Goal: Task Accomplishment & Management: Use online tool/utility

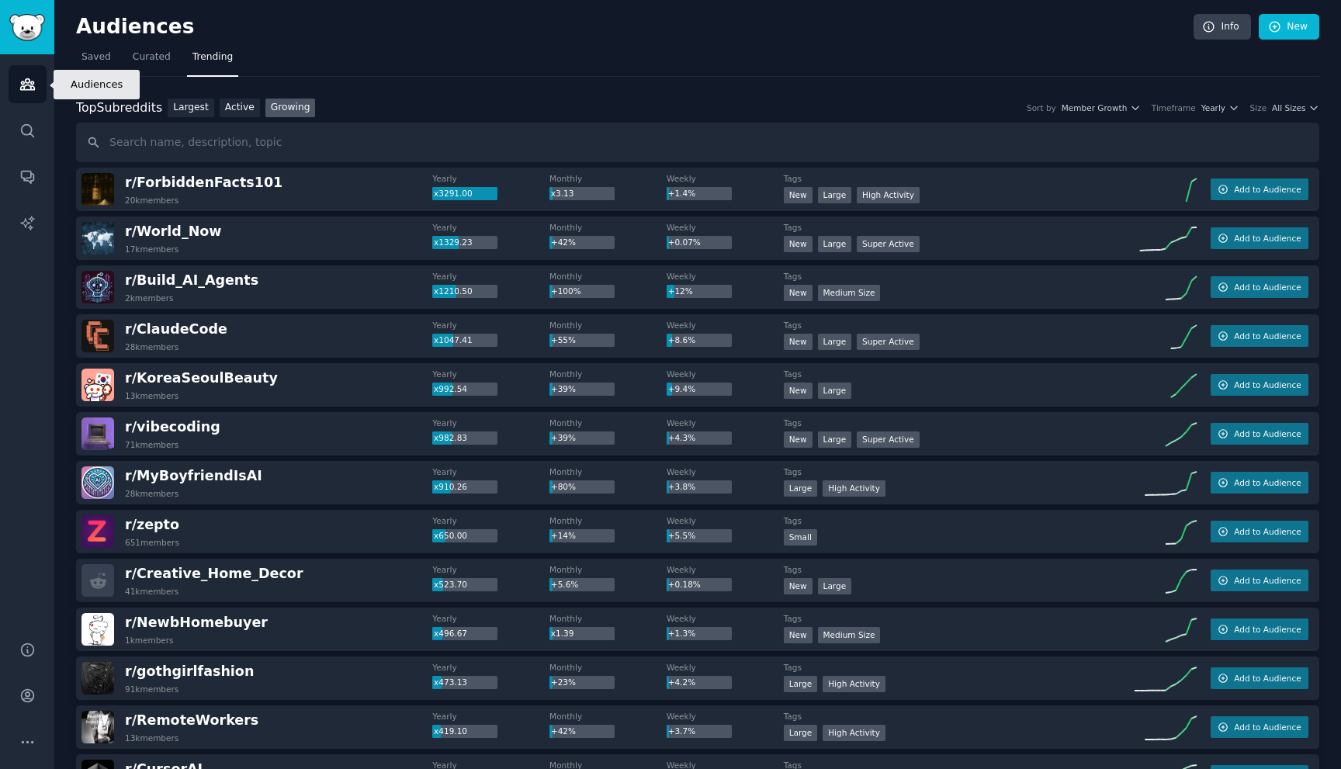
click at [25, 81] on icon "Sidebar" at bounding box center [27, 84] width 14 height 11
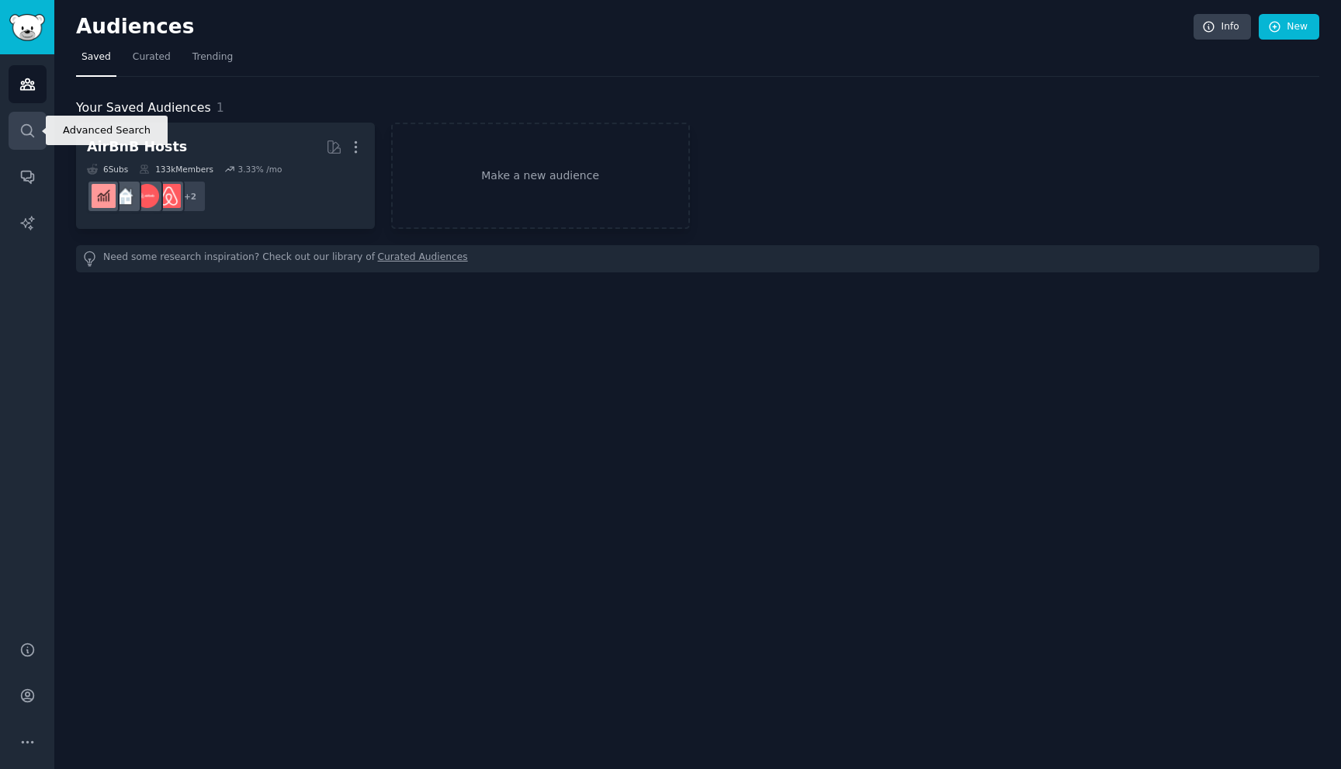
click at [25, 139] on link "Search" at bounding box center [28, 131] width 38 height 38
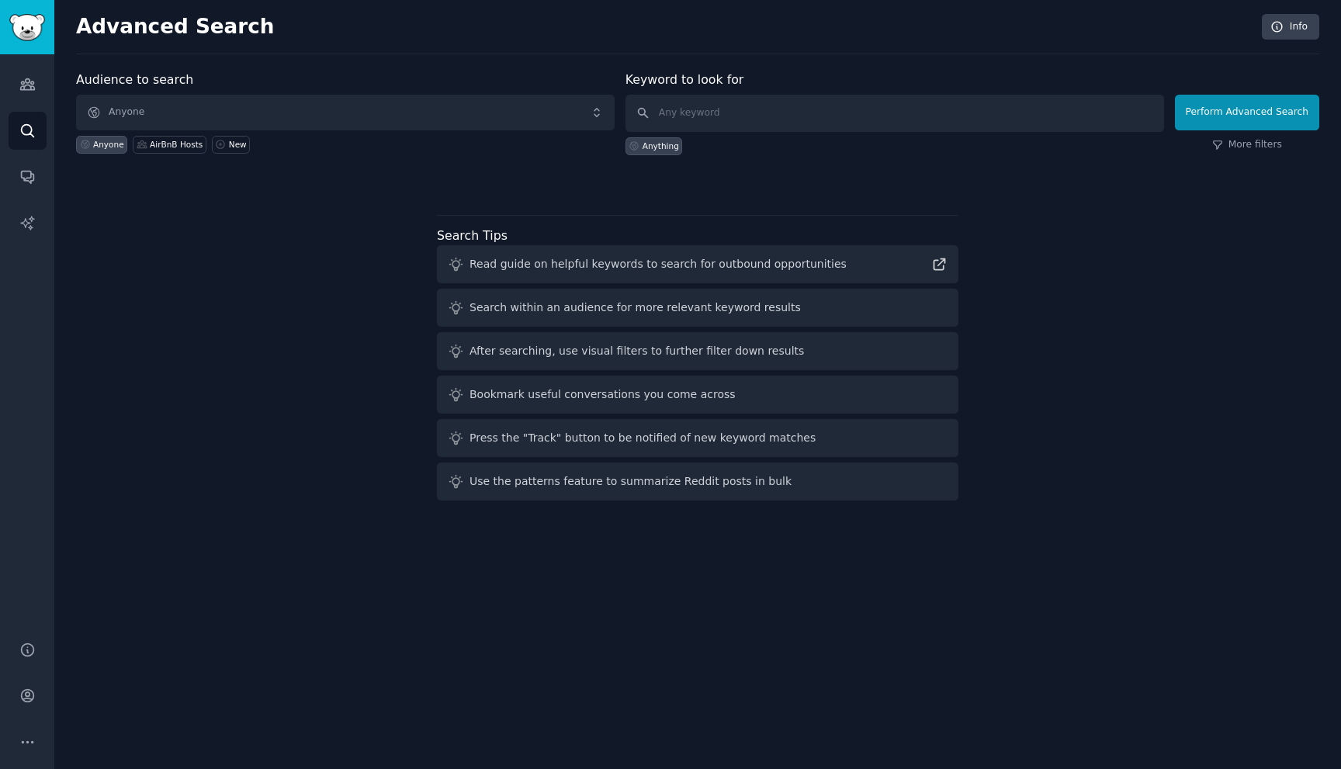
click at [154, 92] on div "Audience to search Anyone Anyone AirBnB Hosts New" at bounding box center [345, 113] width 539 height 85
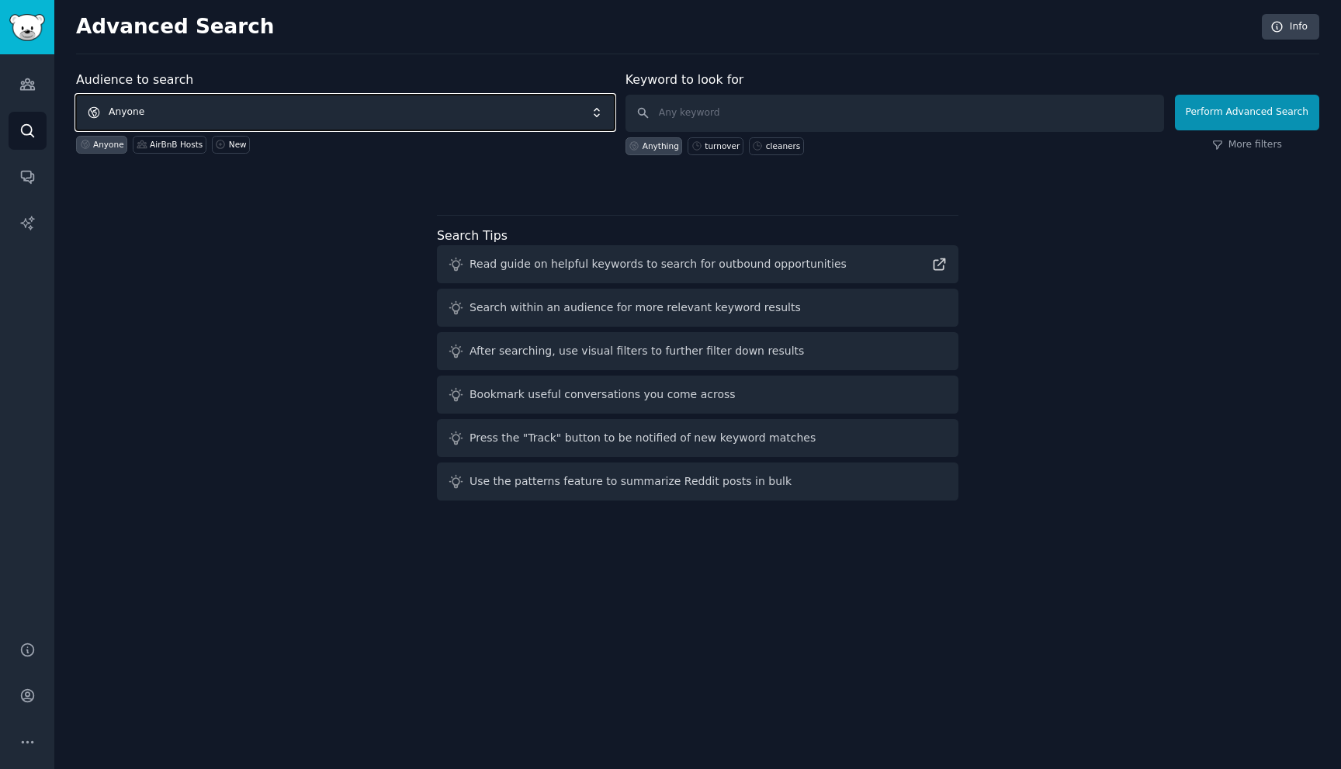
click at [154, 115] on span "Anyone" at bounding box center [345, 113] width 539 height 36
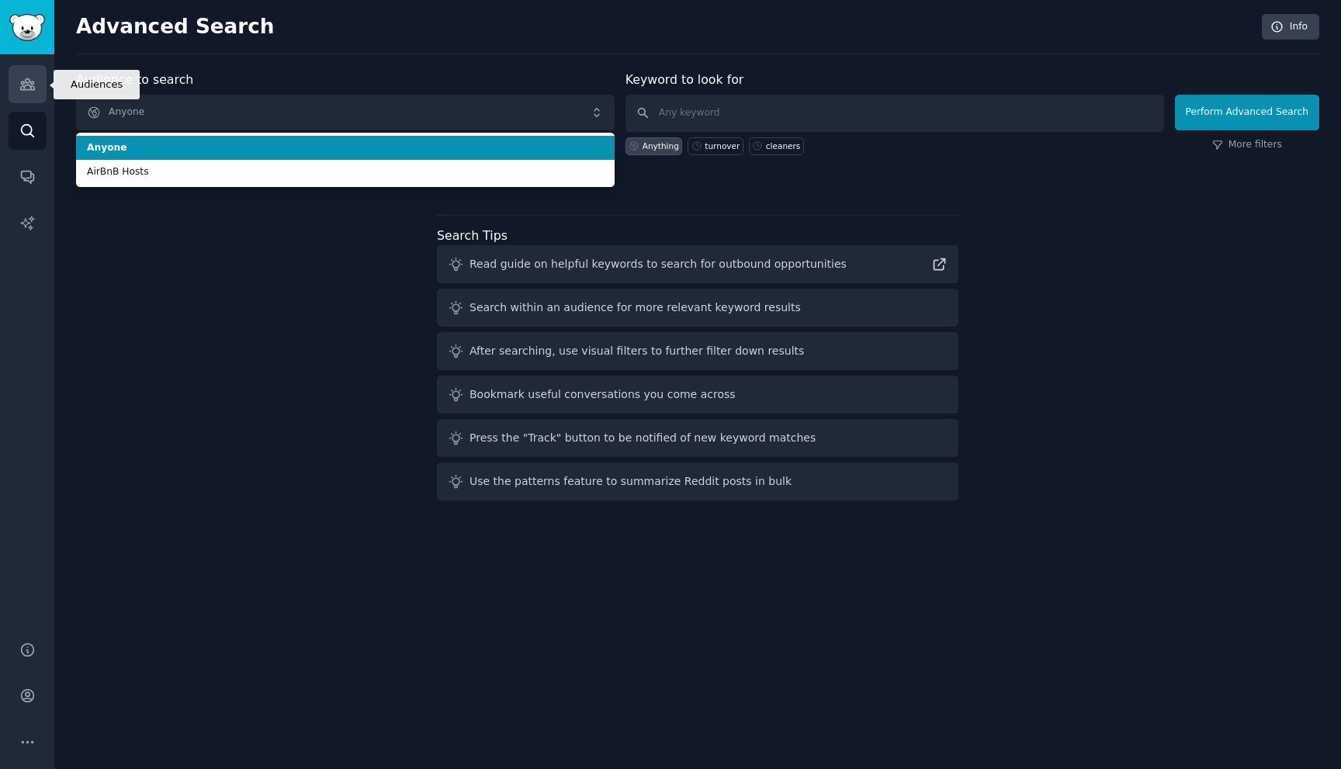
click at [19, 82] on icon "Sidebar" at bounding box center [27, 84] width 16 height 16
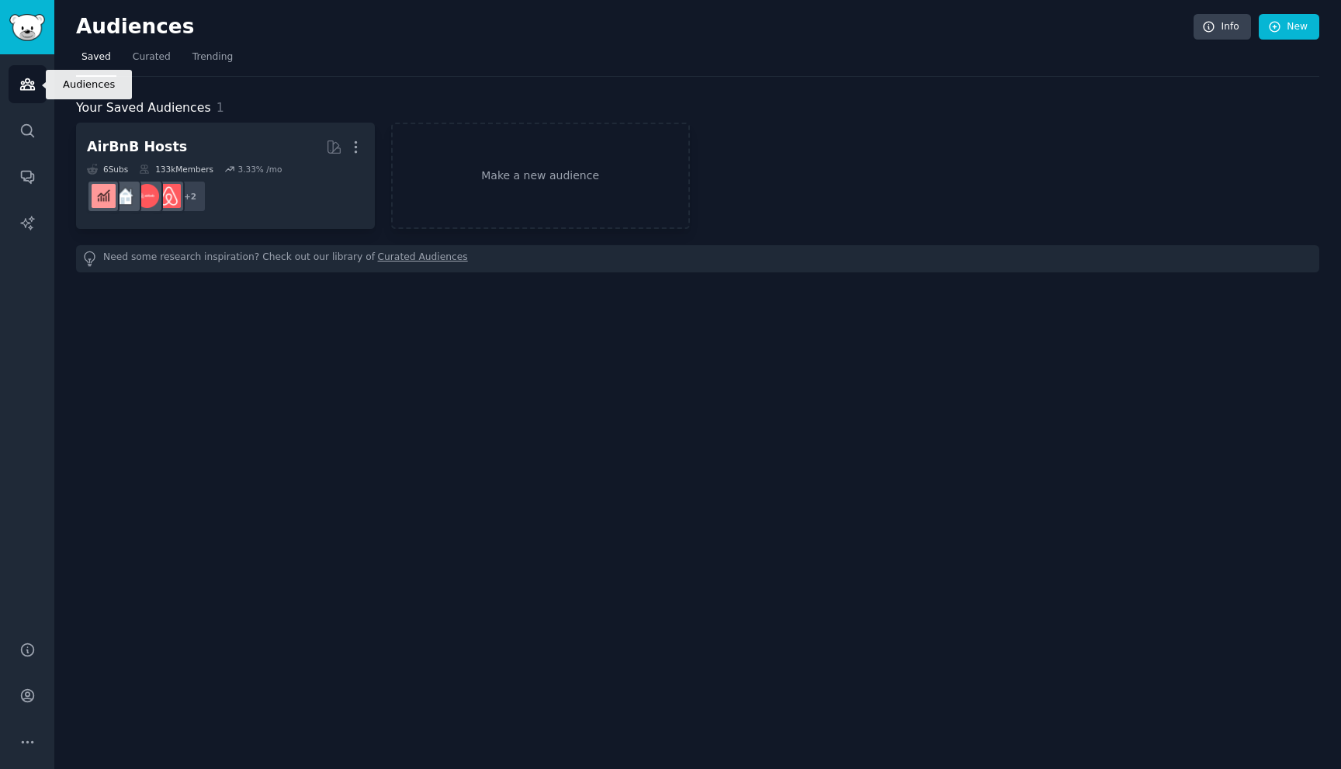
click at [32, 88] on icon "Sidebar" at bounding box center [27, 84] width 16 height 16
click at [480, 189] on link "Make a new audience" at bounding box center [540, 176] width 299 height 106
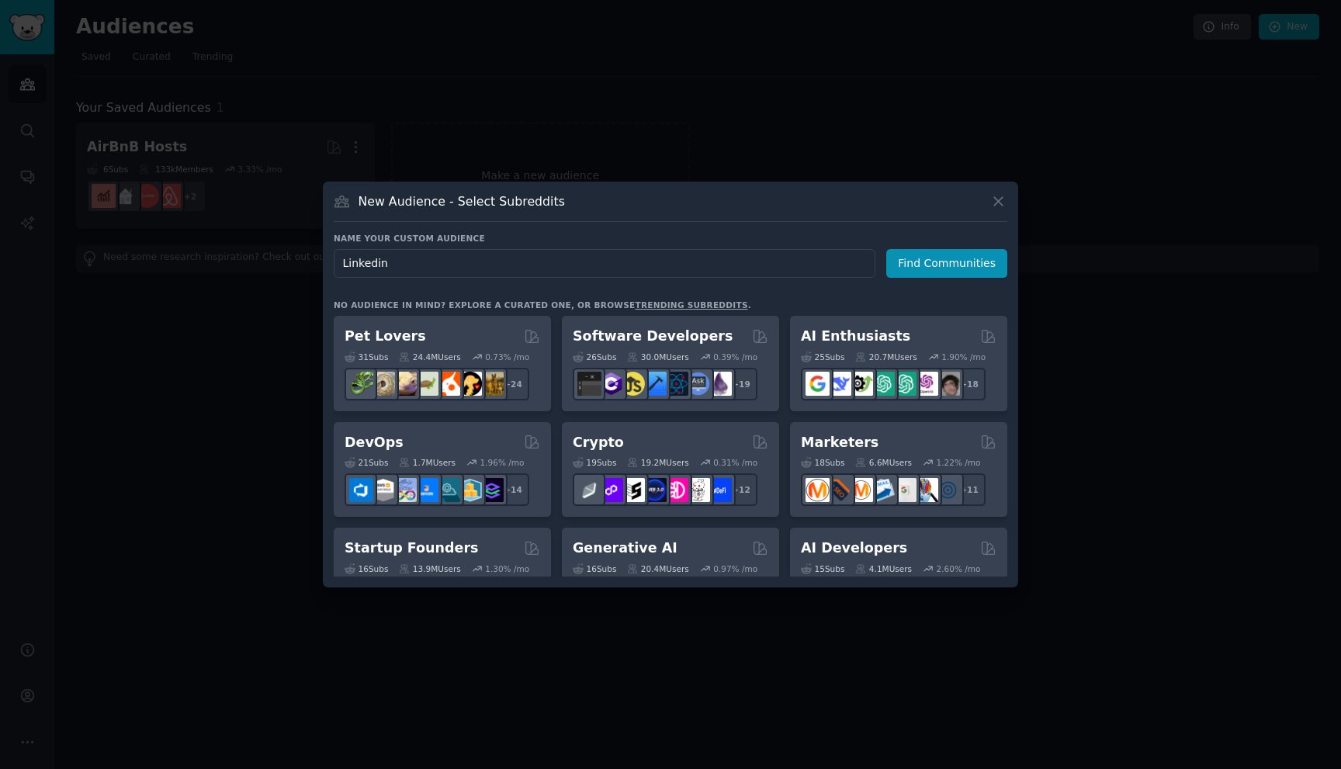
type input "Linkedin"
drag, startPoint x: 922, startPoint y: 237, endPoint x: 907, endPoint y: 255, distance: 23.2
click at [918, 240] on h3 "Name your custom audience" at bounding box center [671, 238] width 674 height 11
click at [907, 255] on button "Find Communities" at bounding box center [946, 263] width 121 height 29
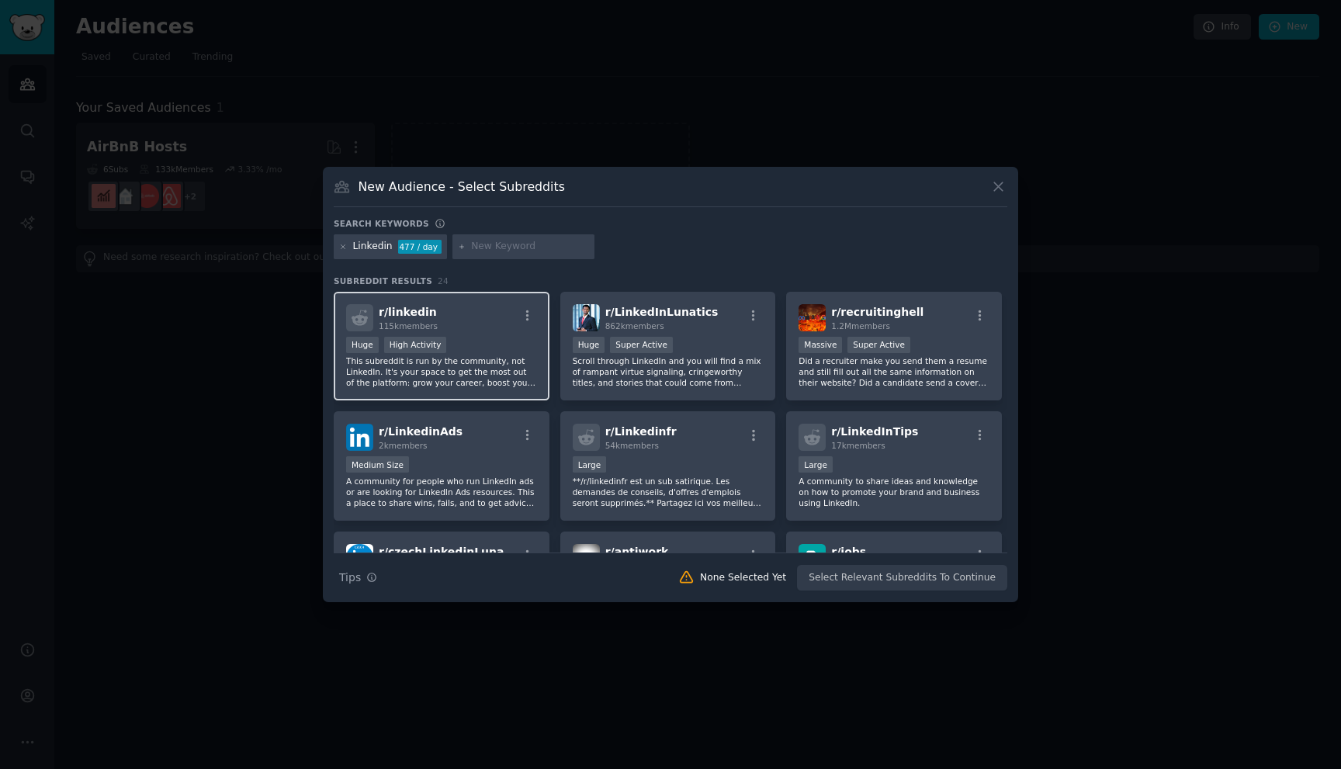
click at [477, 373] on p "This subreddit is run by the community, not LinkedIn. It's your space to get th…" at bounding box center [441, 371] width 191 height 33
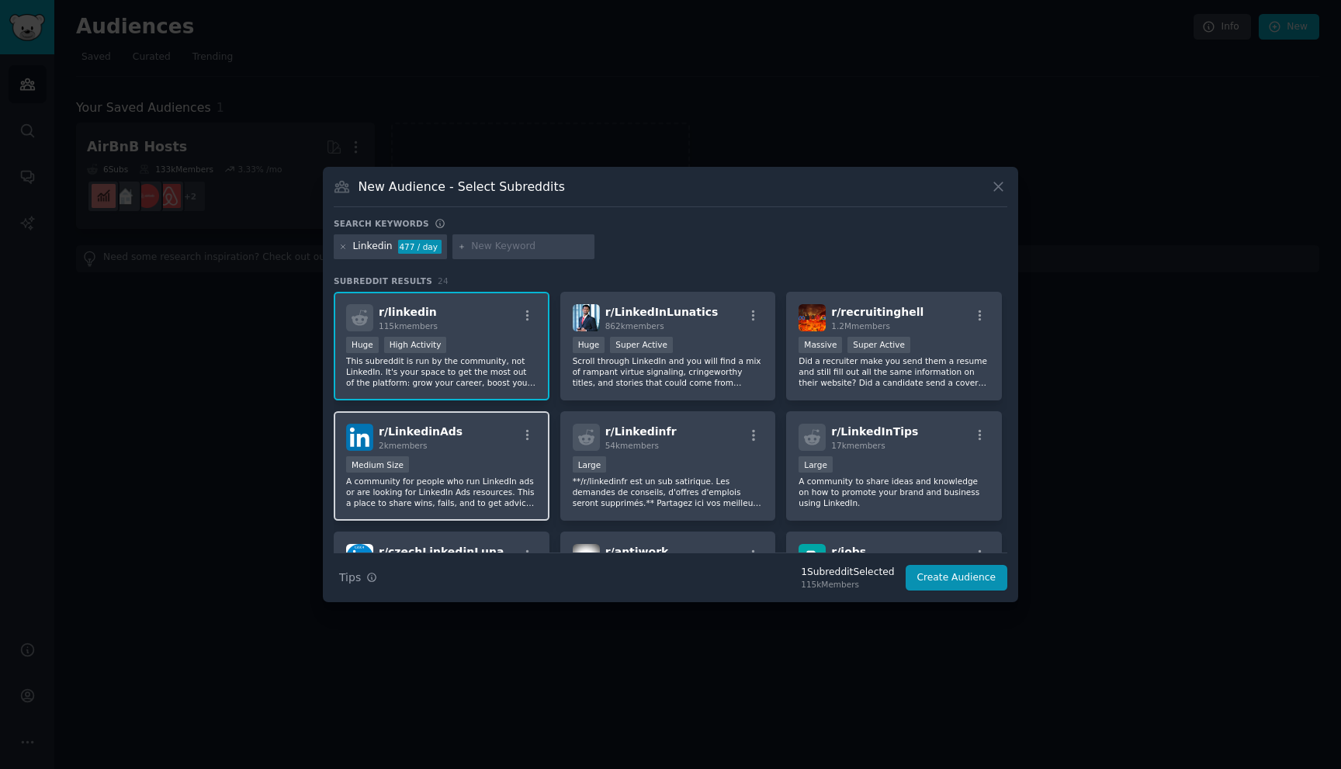
click at [501, 497] on p "A community for people who run LinkedIn ads or are looking for LinkedIn Ads res…" at bounding box center [441, 492] width 191 height 33
click at [511, 248] on input "text" at bounding box center [530, 247] width 118 height 14
type input "indeed"
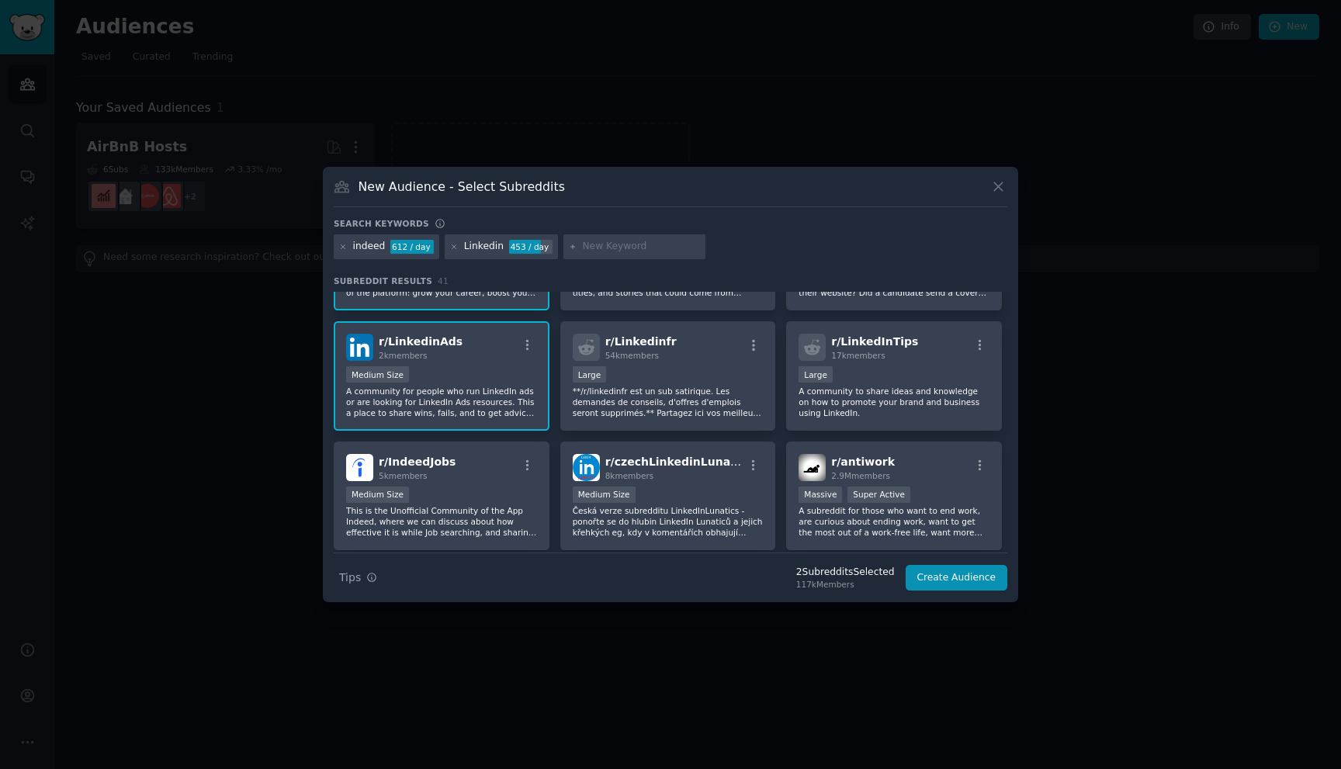
scroll to position [134, 0]
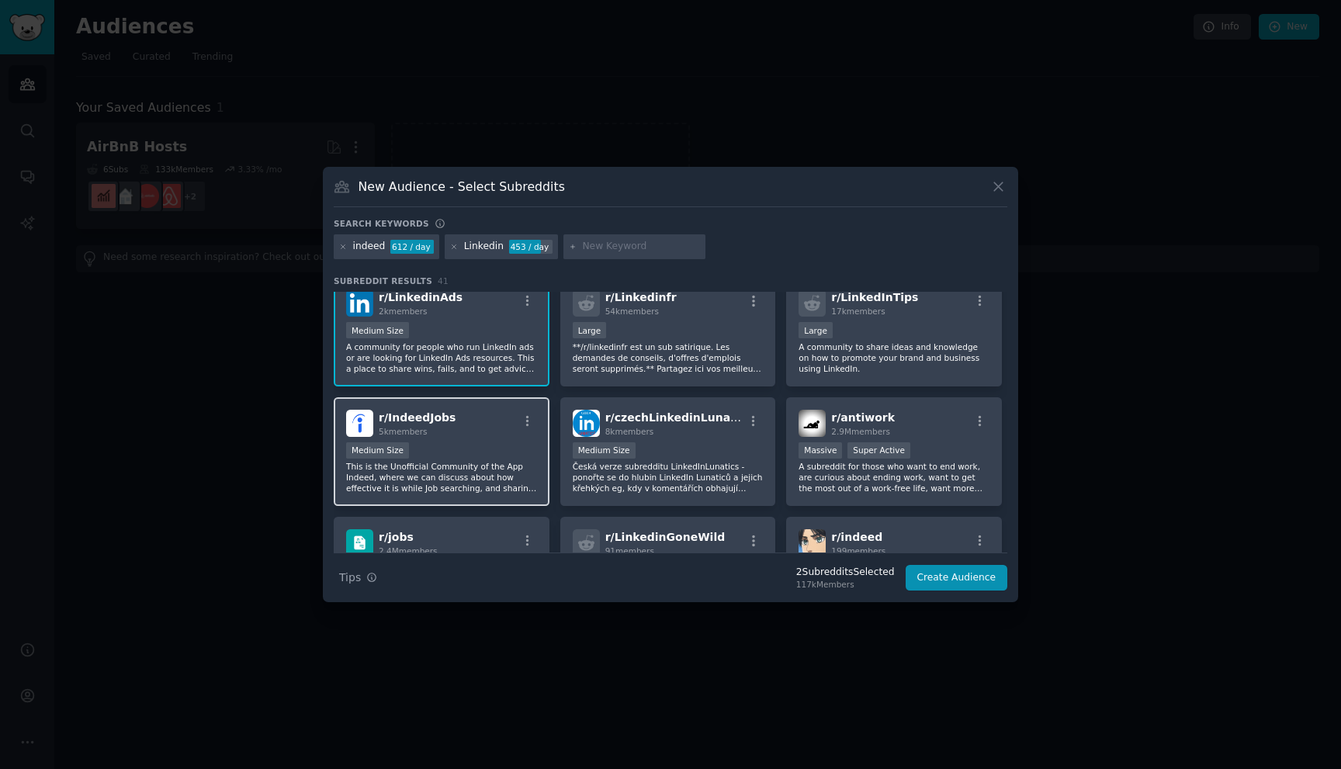
click at [521, 466] on p "This is the Unofficial Community of the App Indeed, where we can discuss about …" at bounding box center [441, 477] width 191 height 33
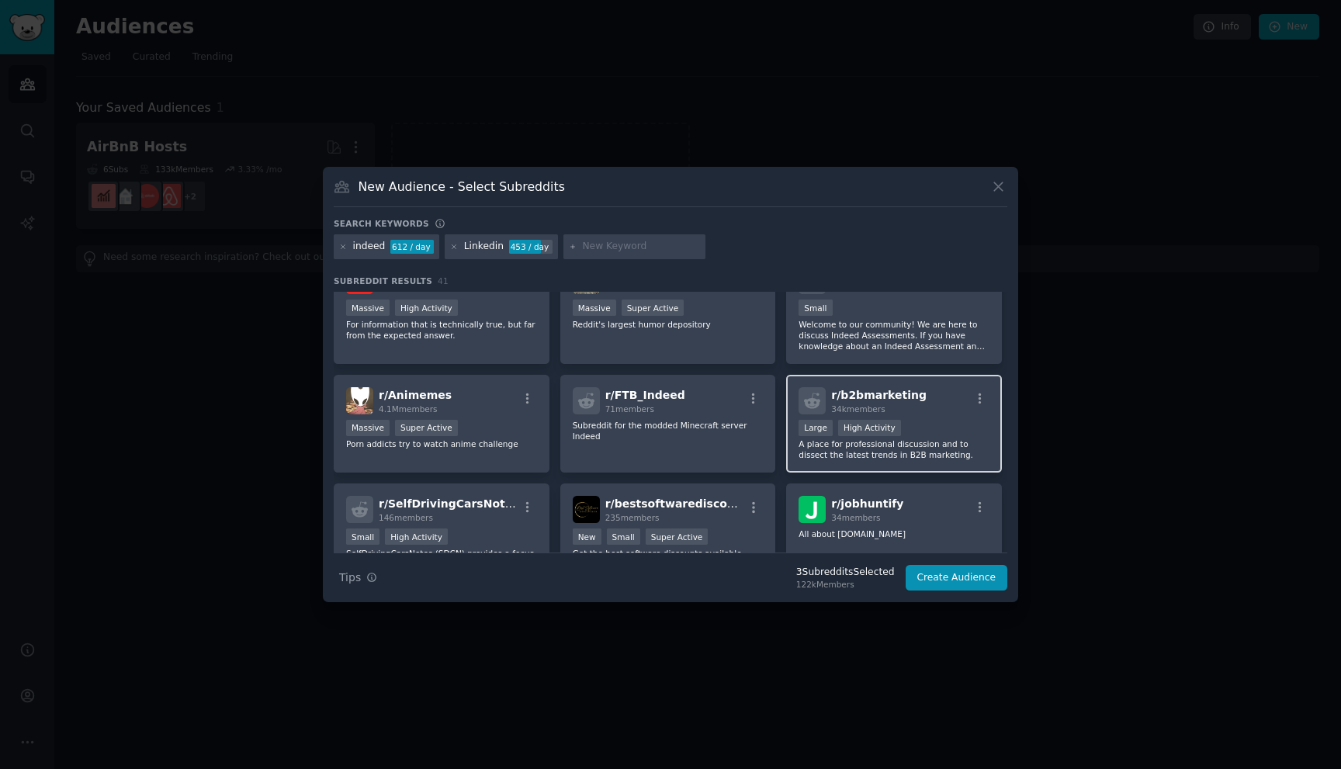
scroll to position [0, 0]
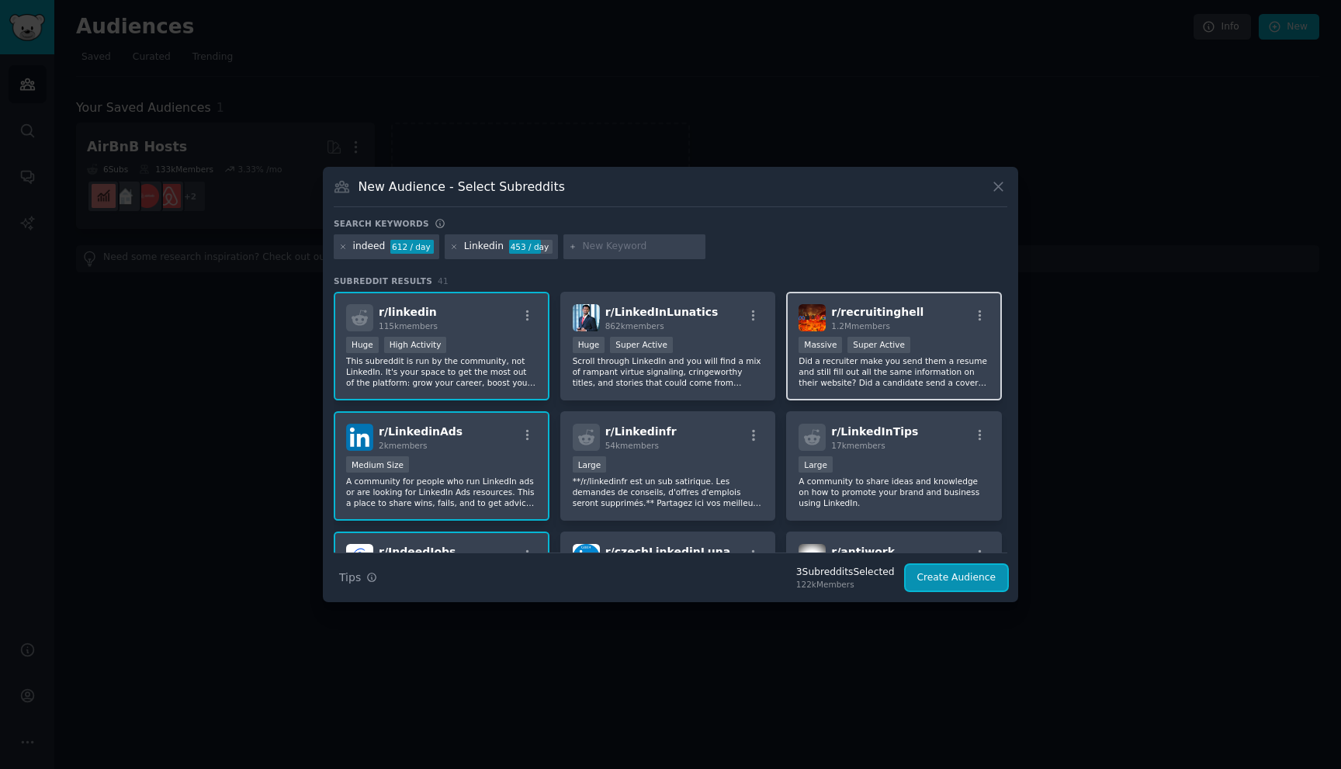
drag, startPoint x: 941, startPoint y: 579, endPoint x: 789, endPoint y: 397, distance: 236.4
click at [789, 400] on div "Search keywords indeed 612 / day Linkedin 453 / day Subreddit Results 41 r/ lin…" at bounding box center [671, 404] width 674 height 373
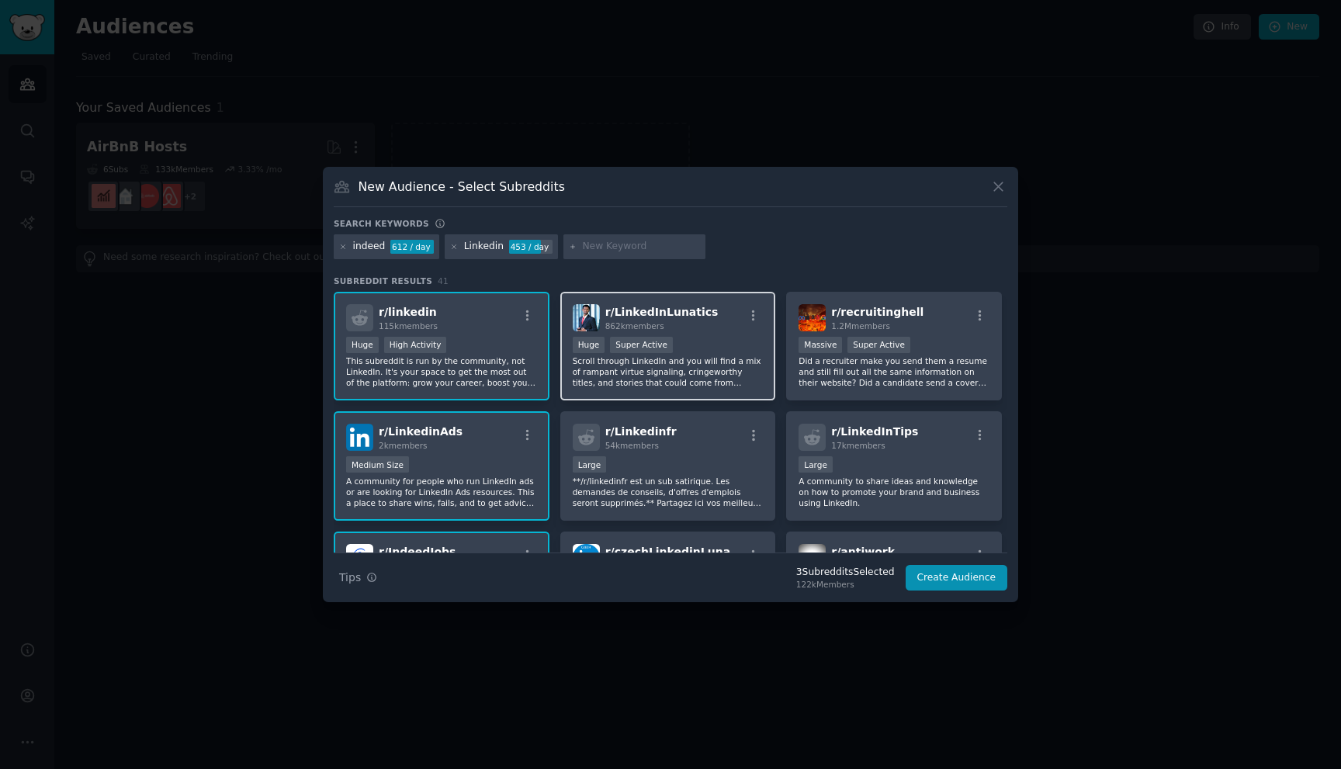
click at [710, 366] on p "Scroll through LinkedIn and you will find a mix of rampant virtue signaling, cr…" at bounding box center [668, 371] width 191 height 33
click at [973, 577] on button "Create Audience" at bounding box center [957, 578] width 102 height 26
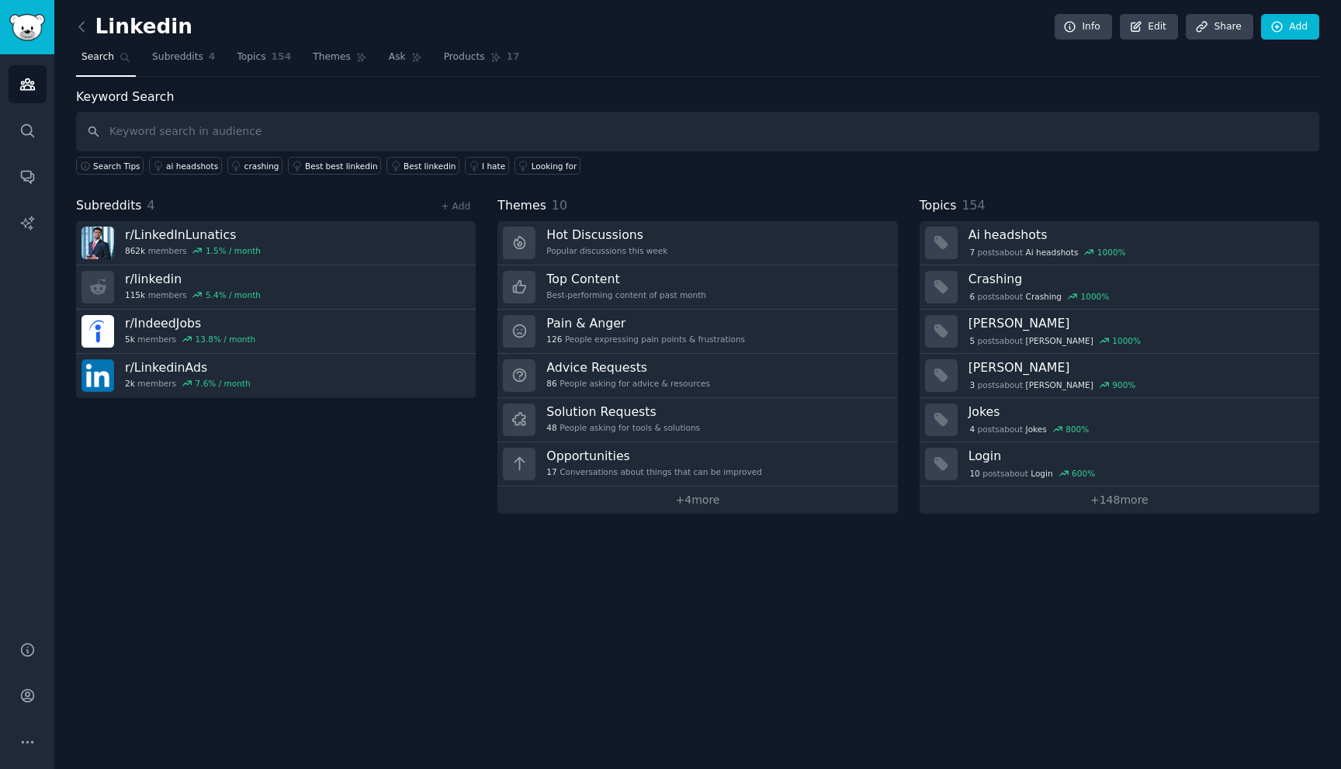
click at [289, 136] on input "text" at bounding box center [697, 132] width 1243 height 40
type input "skill assessment"
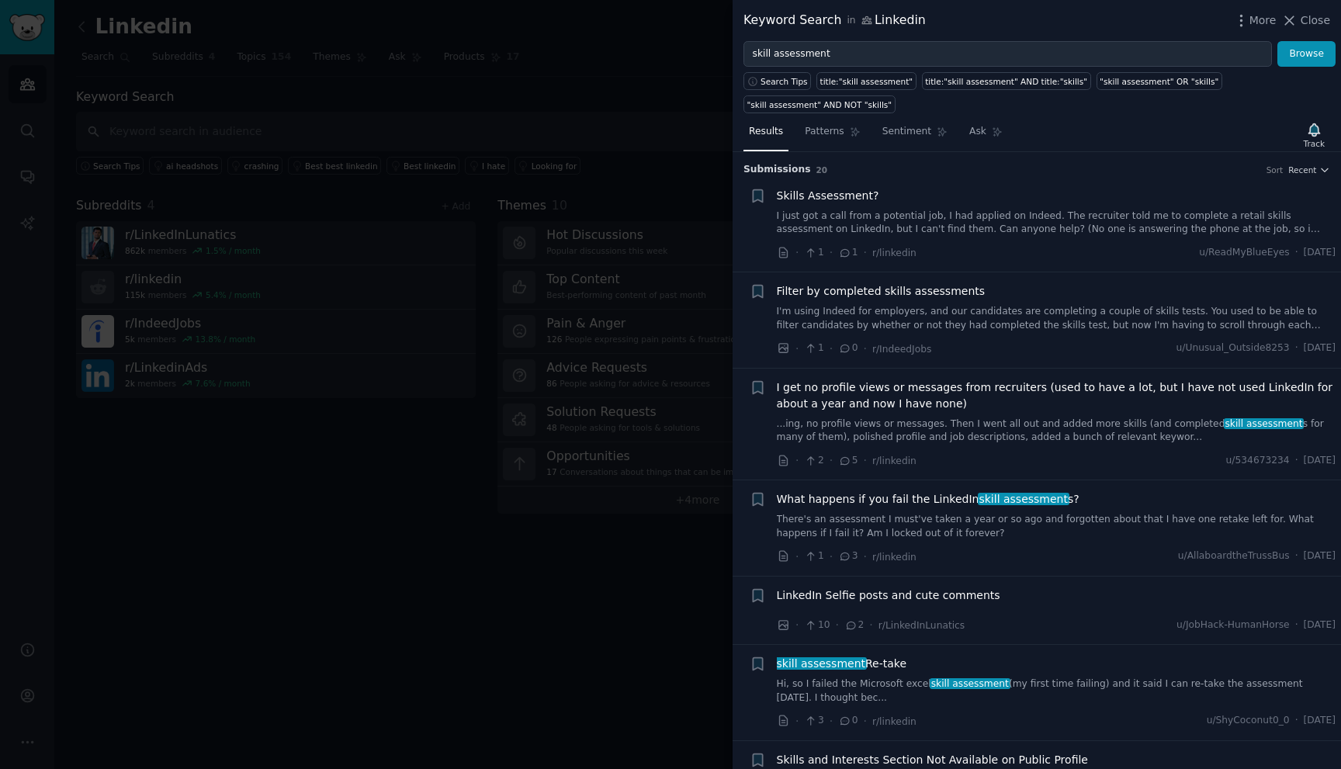
click at [1020, 220] on link "I just got a call from a potential job, I had applied on Indeed. The recruiter …" at bounding box center [1057, 223] width 560 height 27
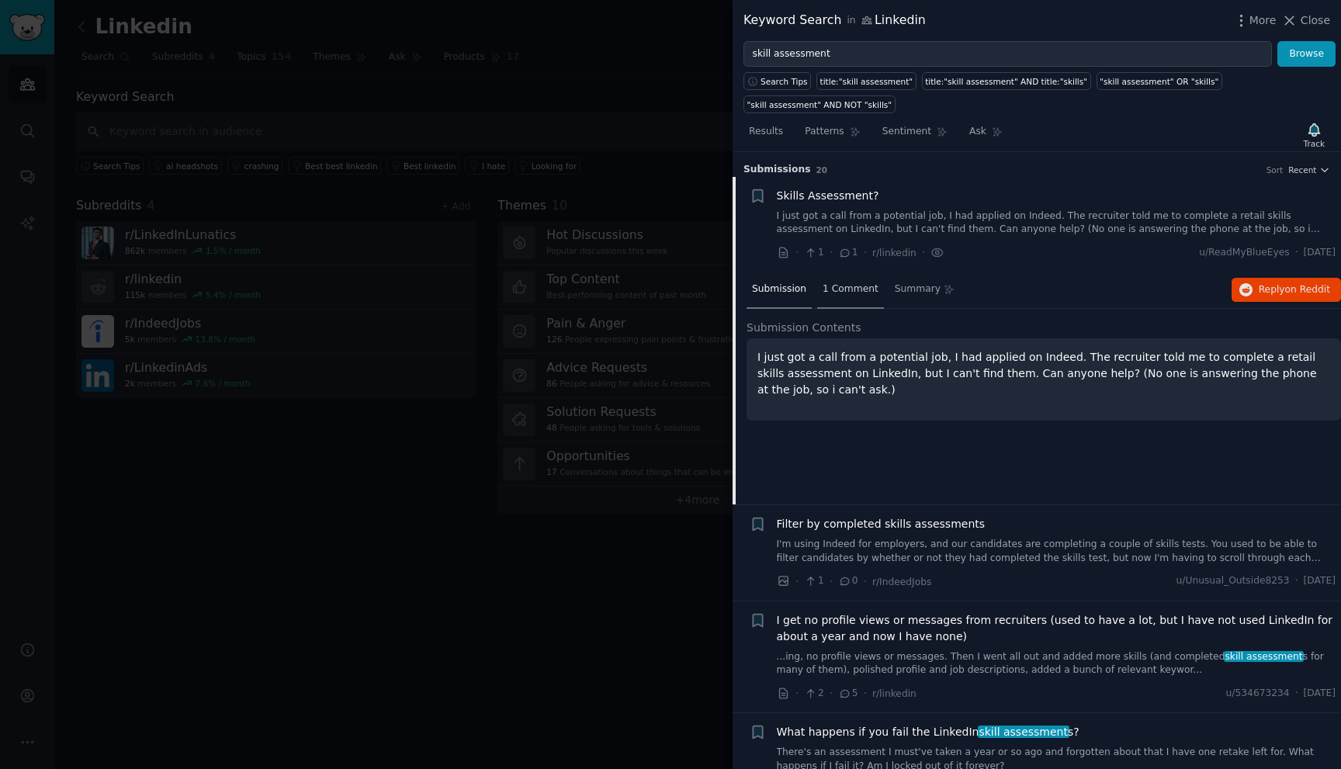
click at [858, 307] on div "1 Comment" at bounding box center [850, 290] width 67 height 37
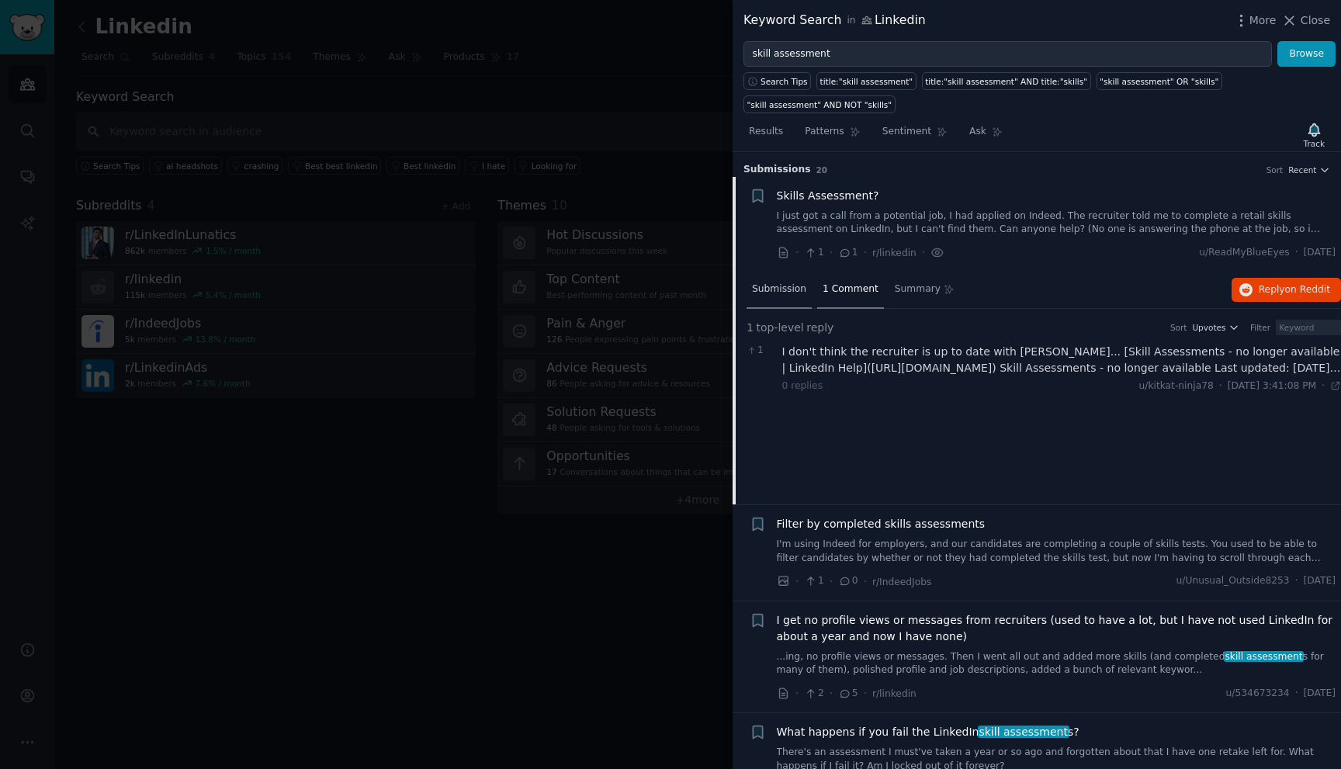
click at [776, 293] on span "Submission" at bounding box center [779, 289] width 54 height 14
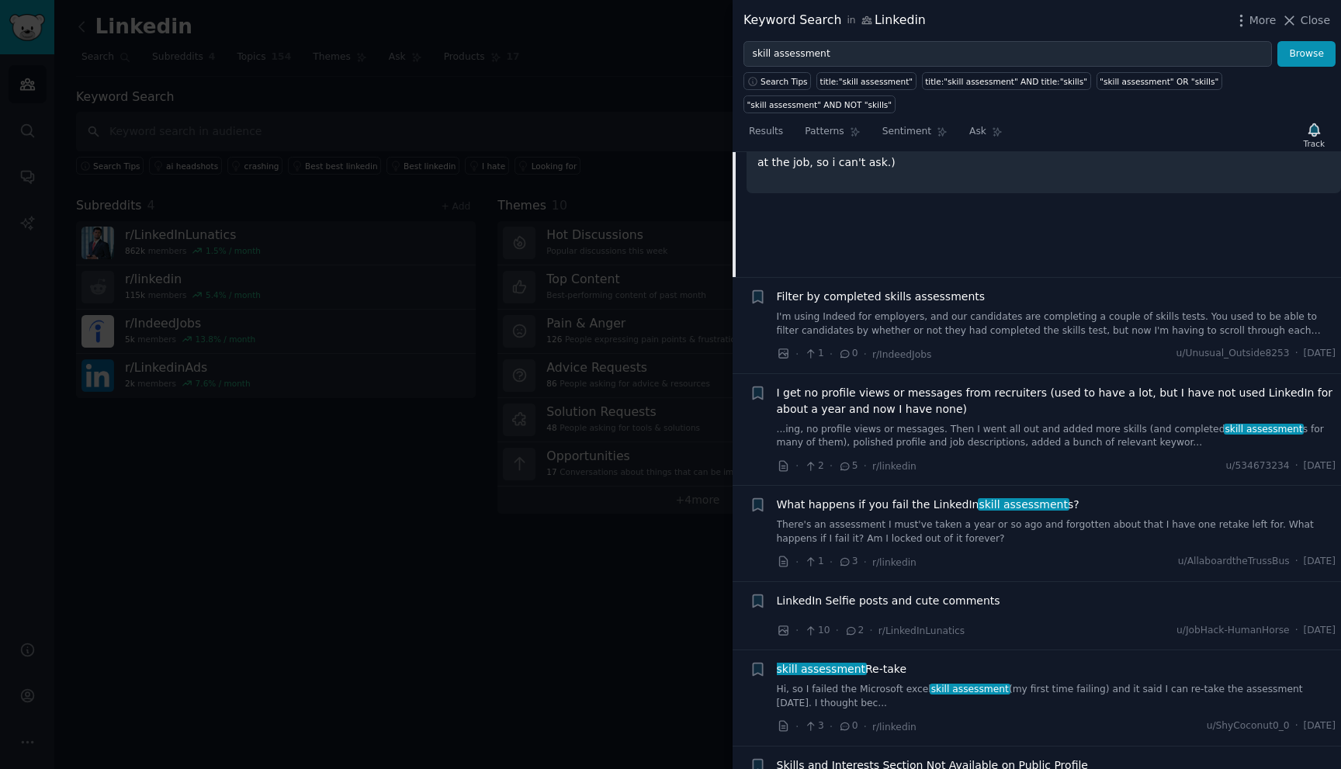
scroll to position [317, 0]
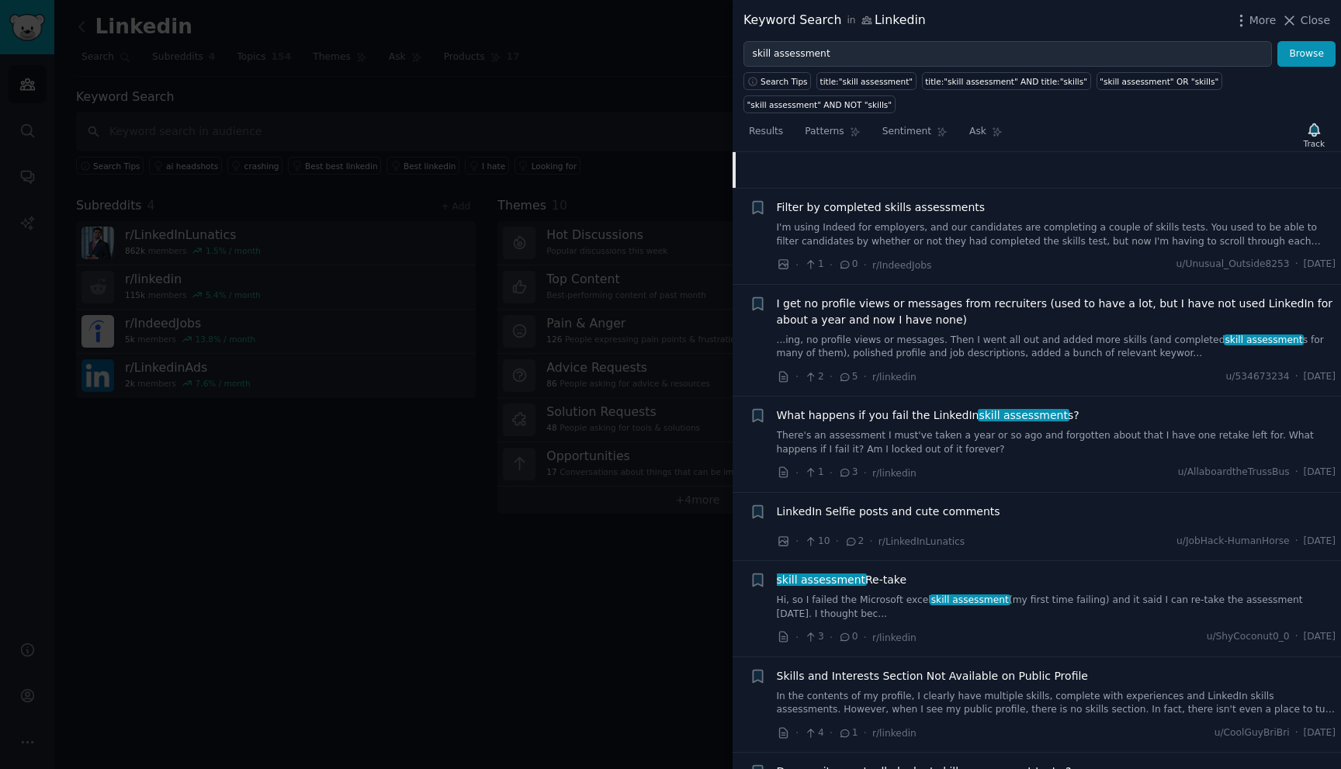
click at [864, 205] on span "Filter by completed skills assessments" at bounding box center [881, 207] width 209 height 16
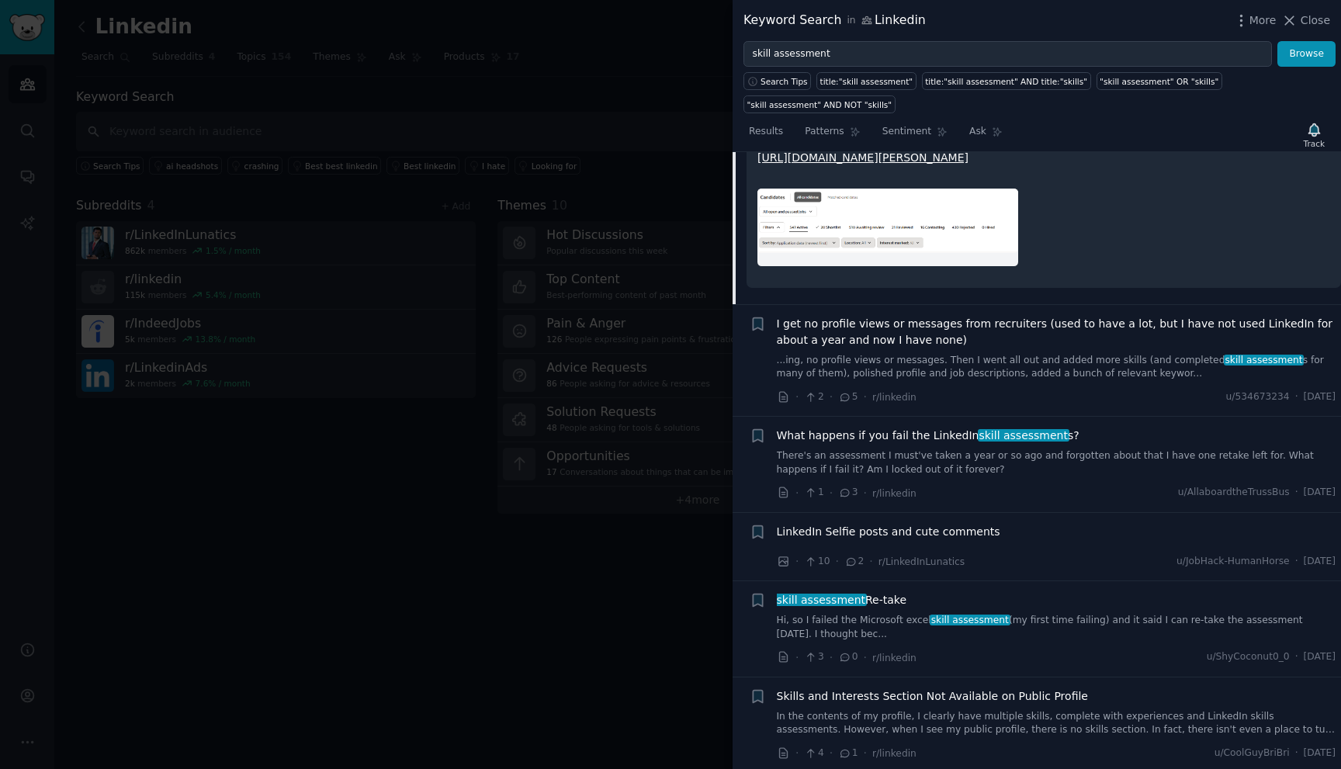
scroll to position [410, 0]
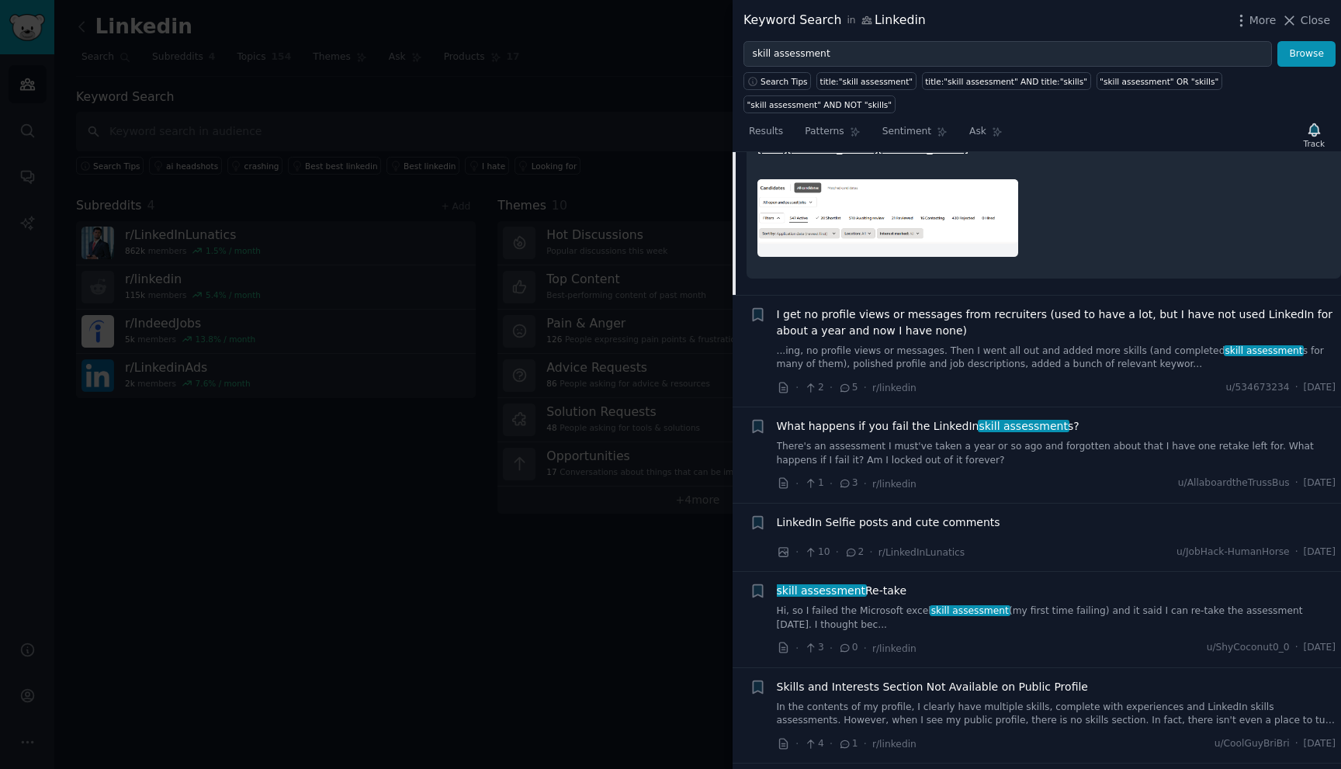
click at [928, 339] on span "I get no profile views or messages from recruiters (used to have a lot, but I h…" at bounding box center [1057, 323] width 560 height 33
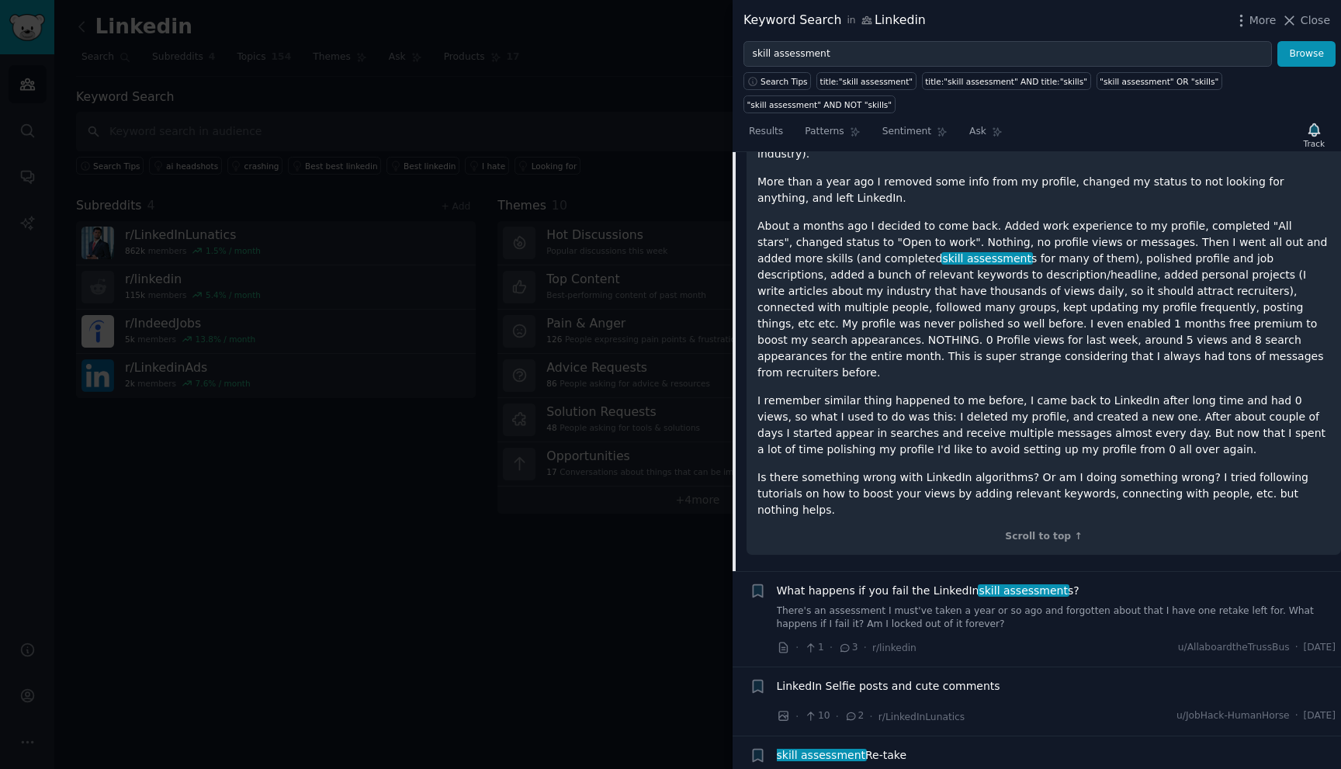
scroll to position [472, 0]
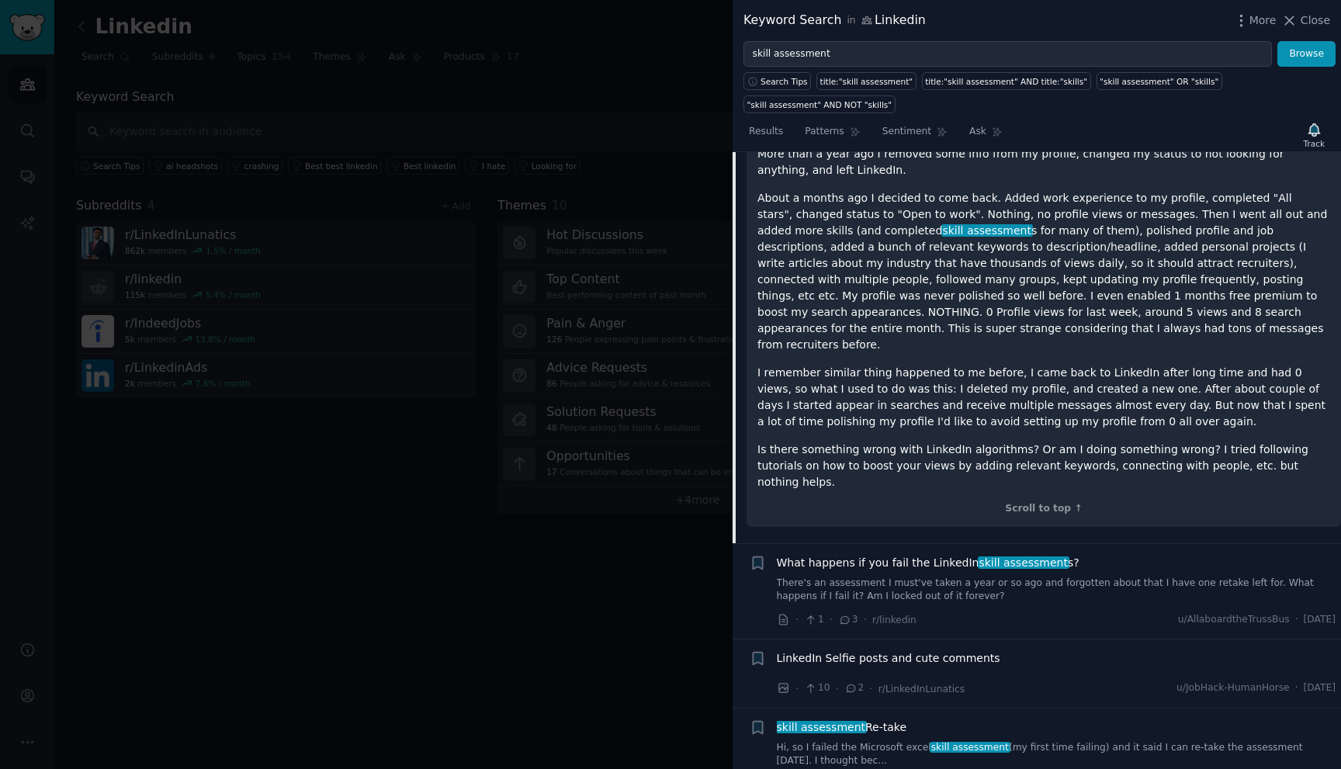
click at [901, 577] on link "There's an assessment I must've taken a year or so ago and forgotten about that…" at bounding box center [1057, 590] width 560 height 27
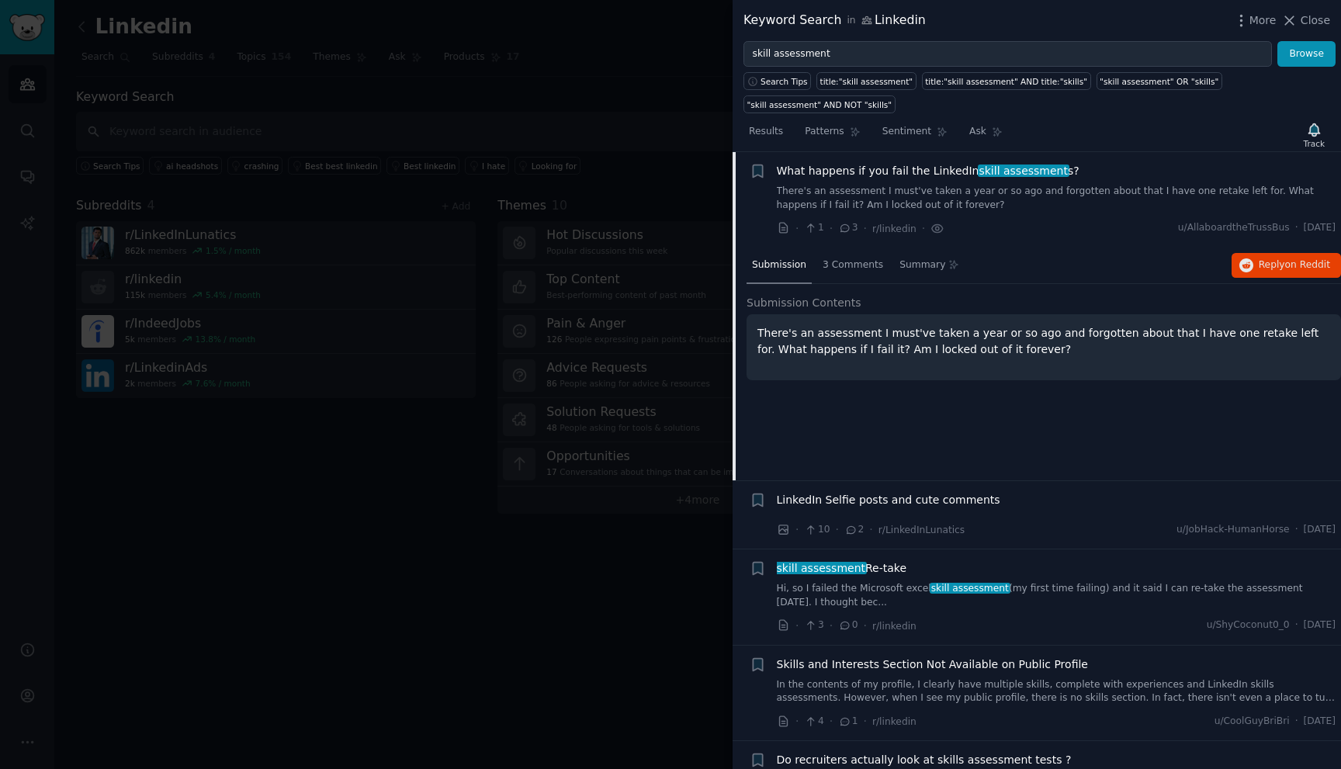
scroll to position [340, 0]
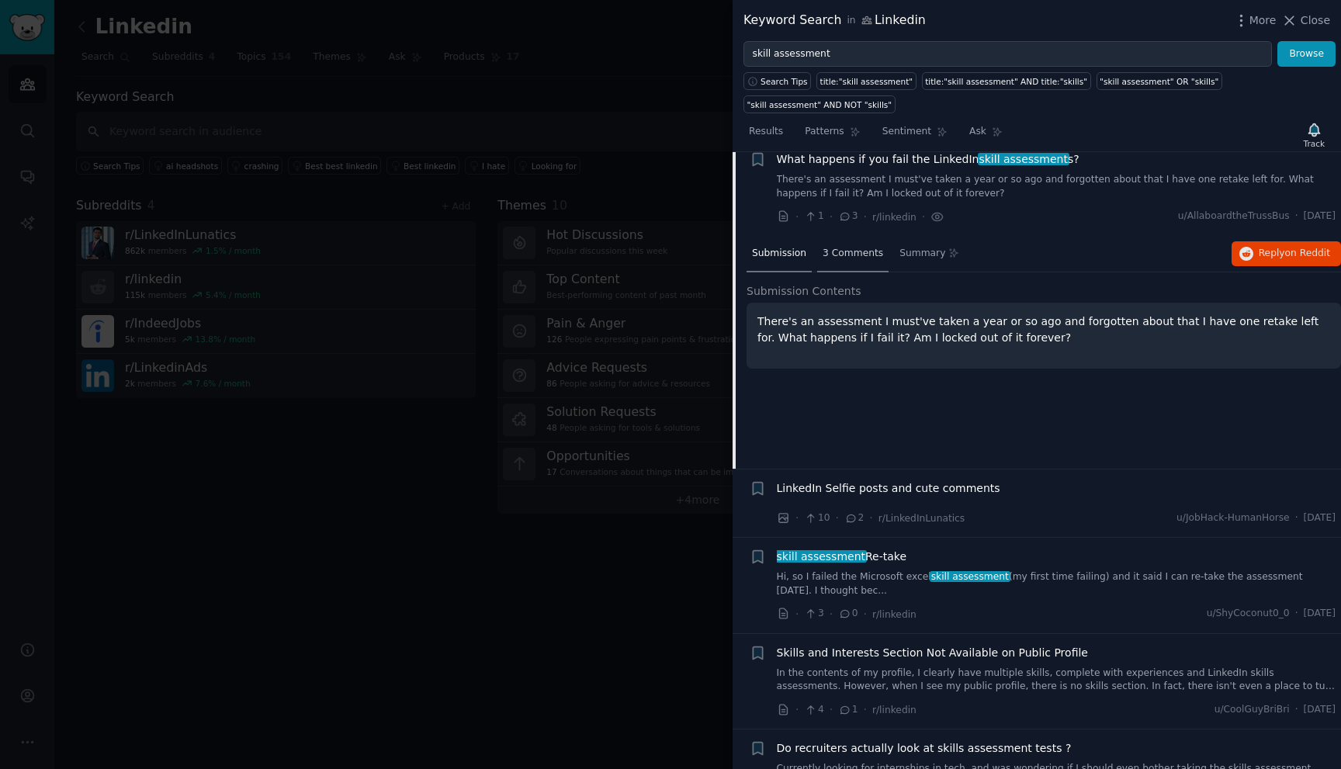
click at [844, 268] on div "3 Comments" at bounding box center [852, 254] width 71 height 37
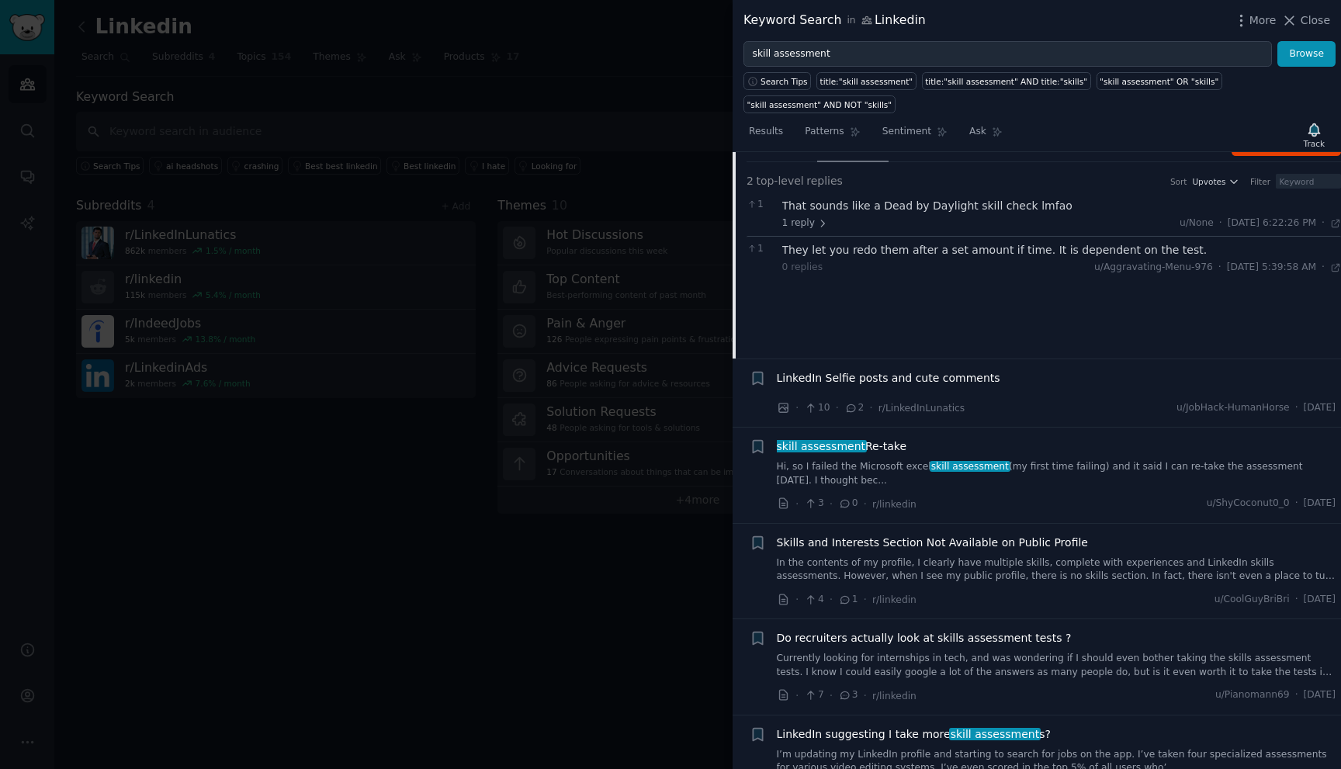
scroll to position [648, 0]
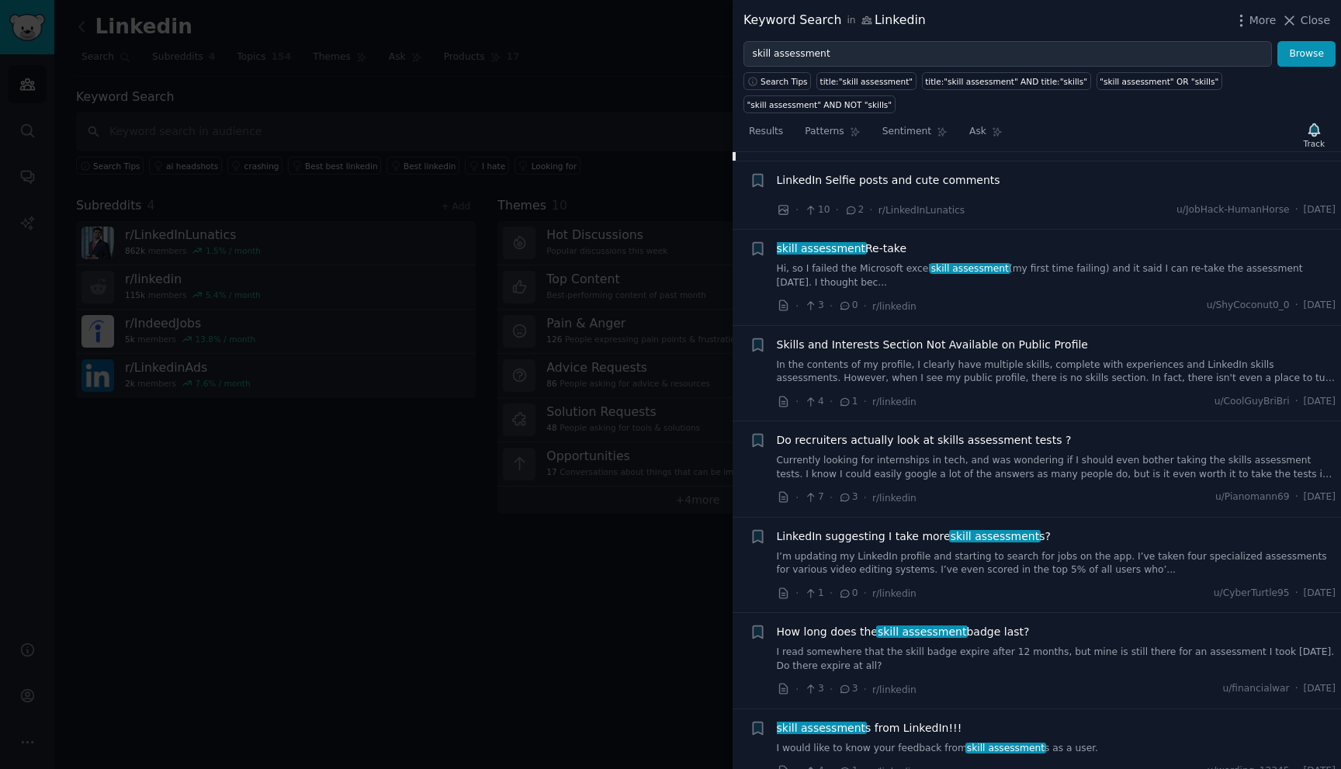
click at [881, 273] on link "Hi, so I failed the Microsoft excel skill assessment (my first time failing) an…" at bounding box center [1057, 275] width 560 height 27
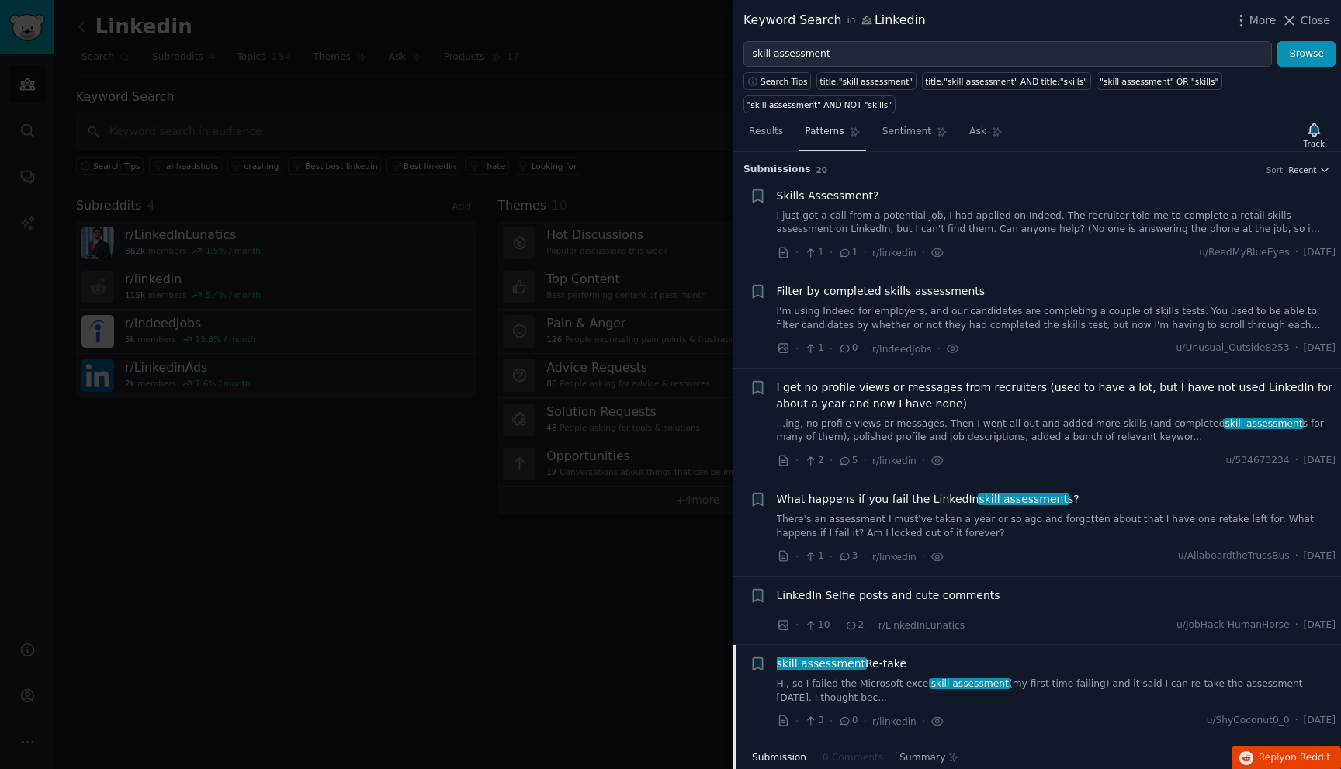
click at [844, 138] on link "Patterns" at bounding box center [832, 136] width 66 height 32
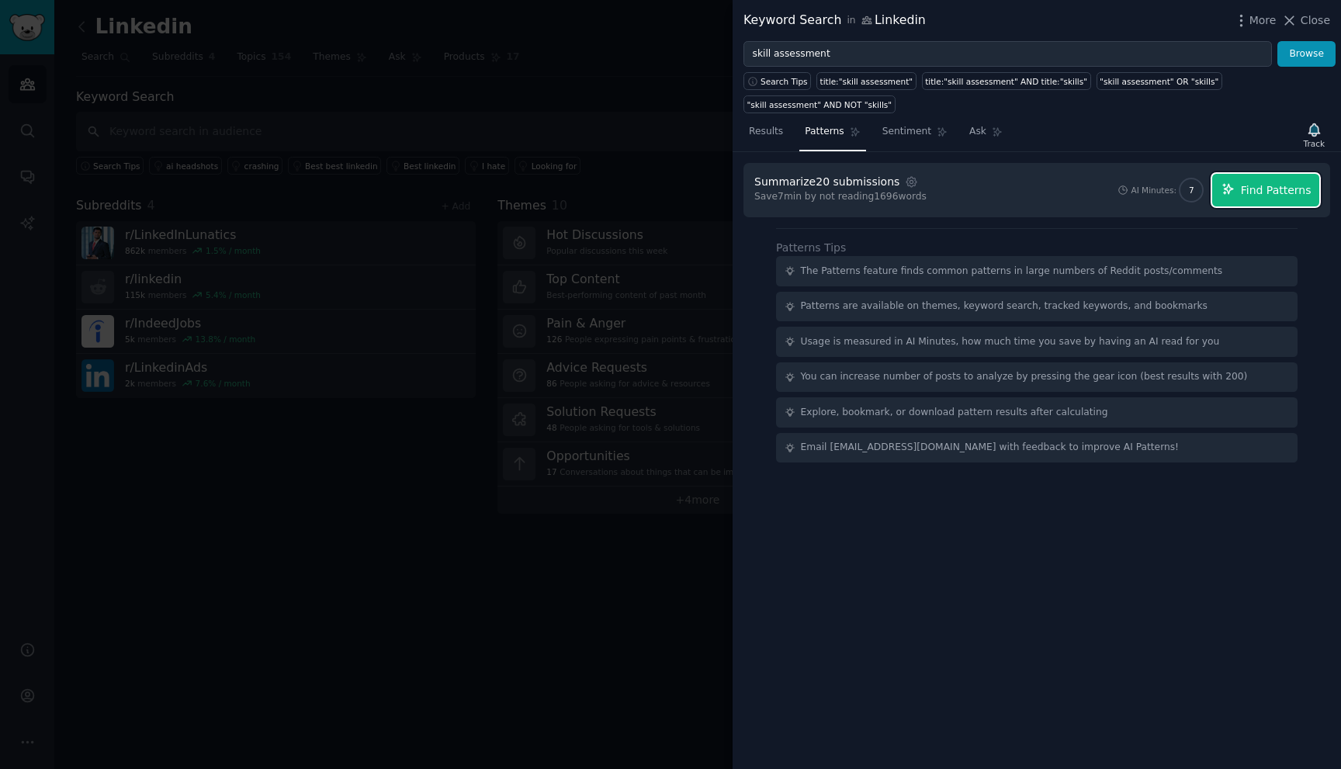
click at [1305, 195] on span "Find Patterns" at bounding box center [1276, 190] width 71 height 16
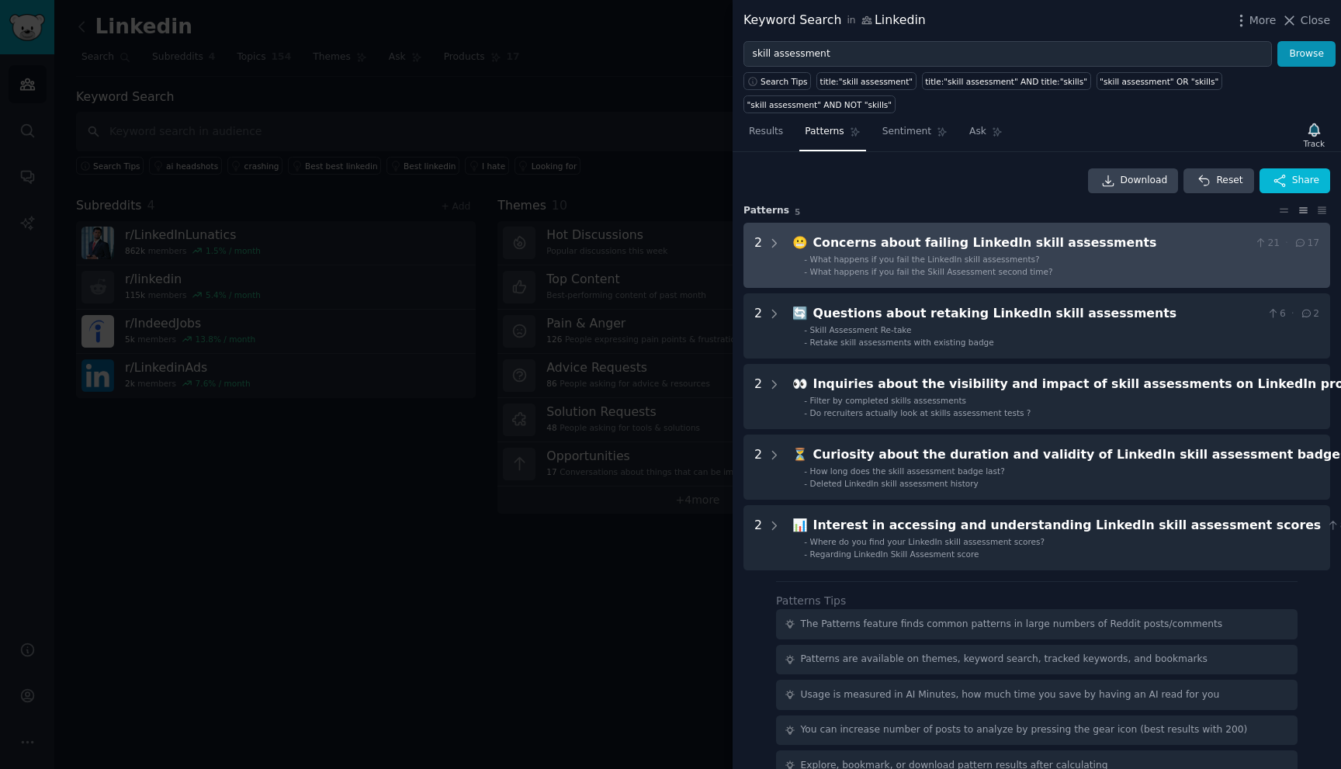
click at [1101, 258] on li "- What happens if you fail the LinkedIn skill assessments?" at bounding box center [1061, 259] width 515 height 11
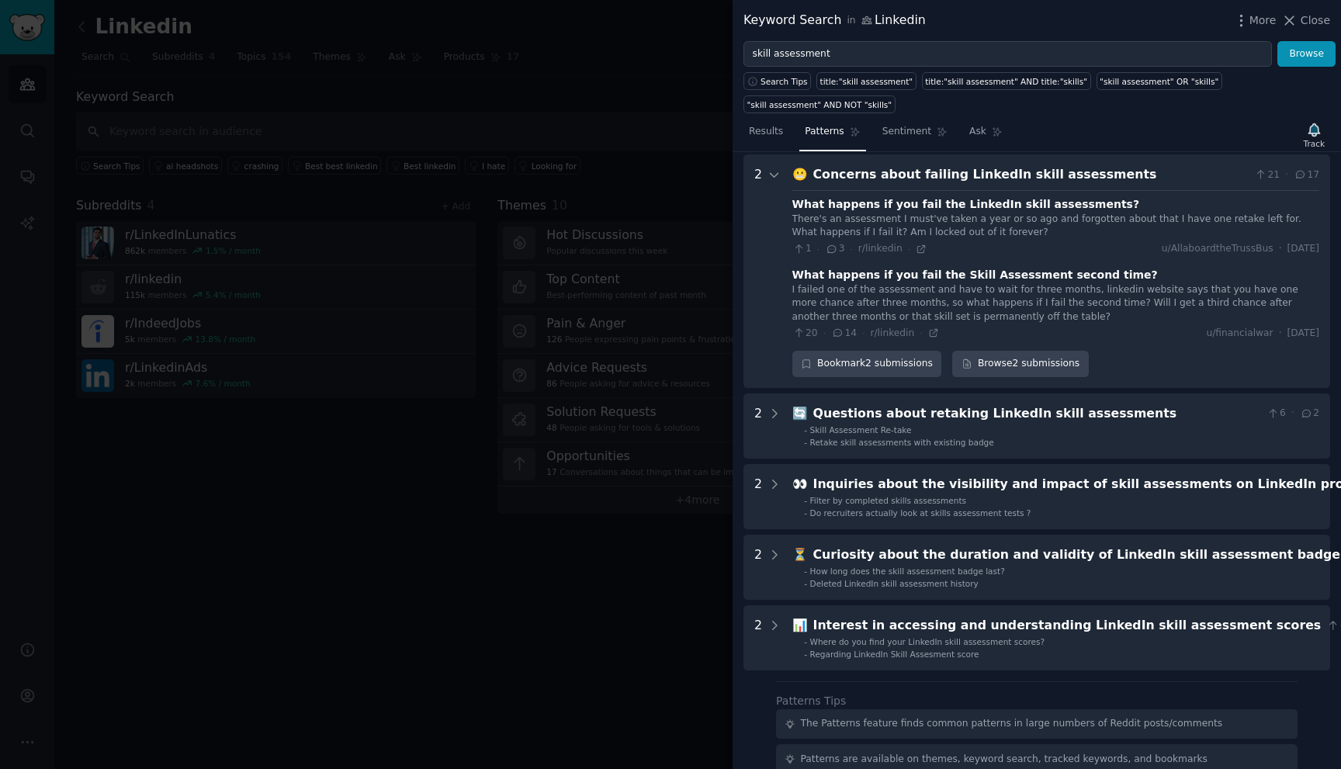
scroll to position [71, 0]
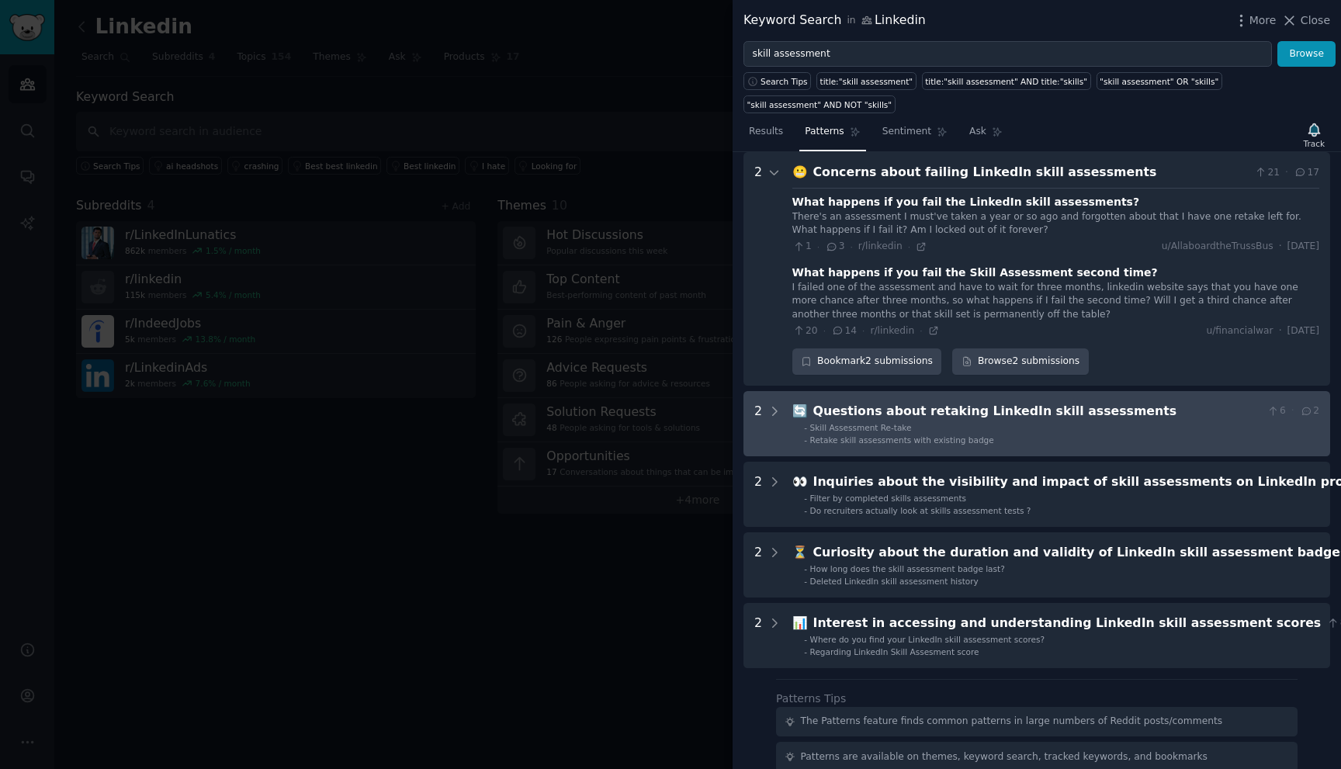
click at [1067, 436] on li "- Retake skill assessments with existing badge" at bounding box center [1061, 440] width 515 height 11
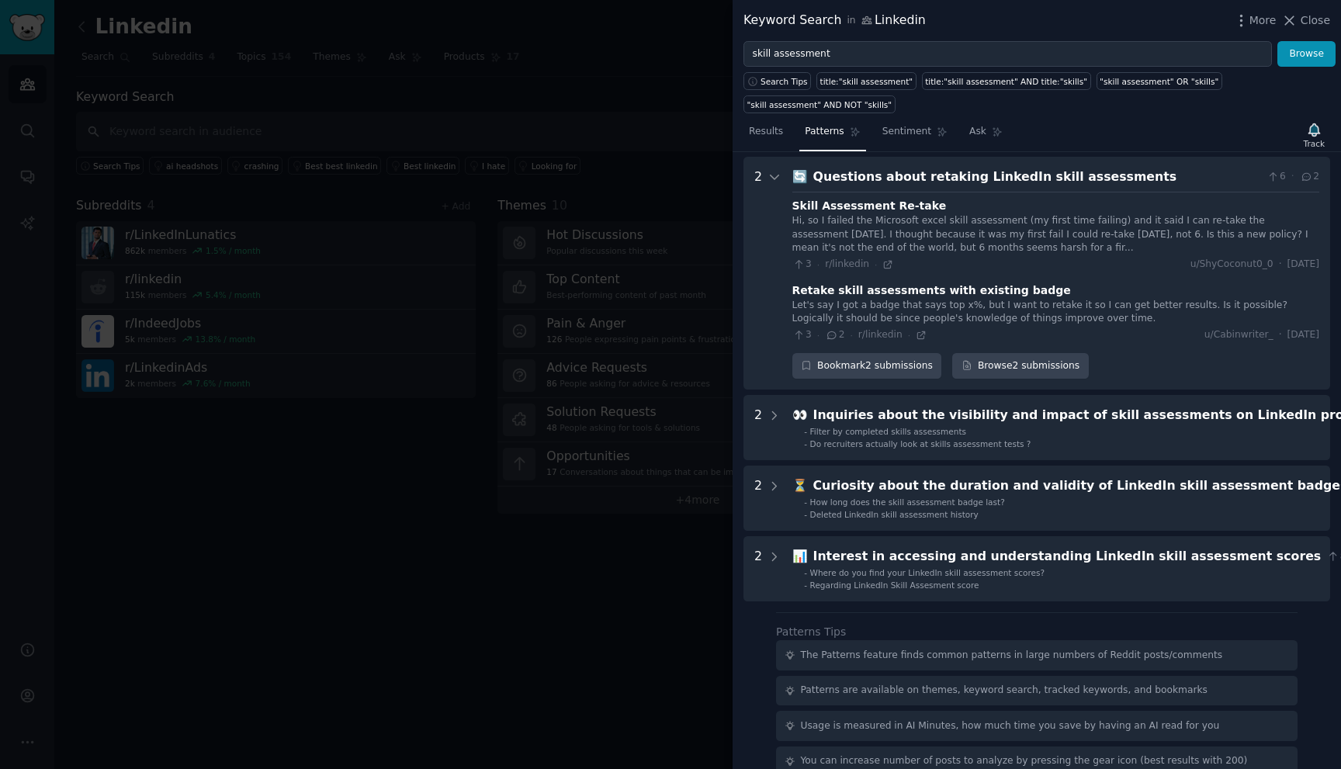
scroll to position [309, 0]
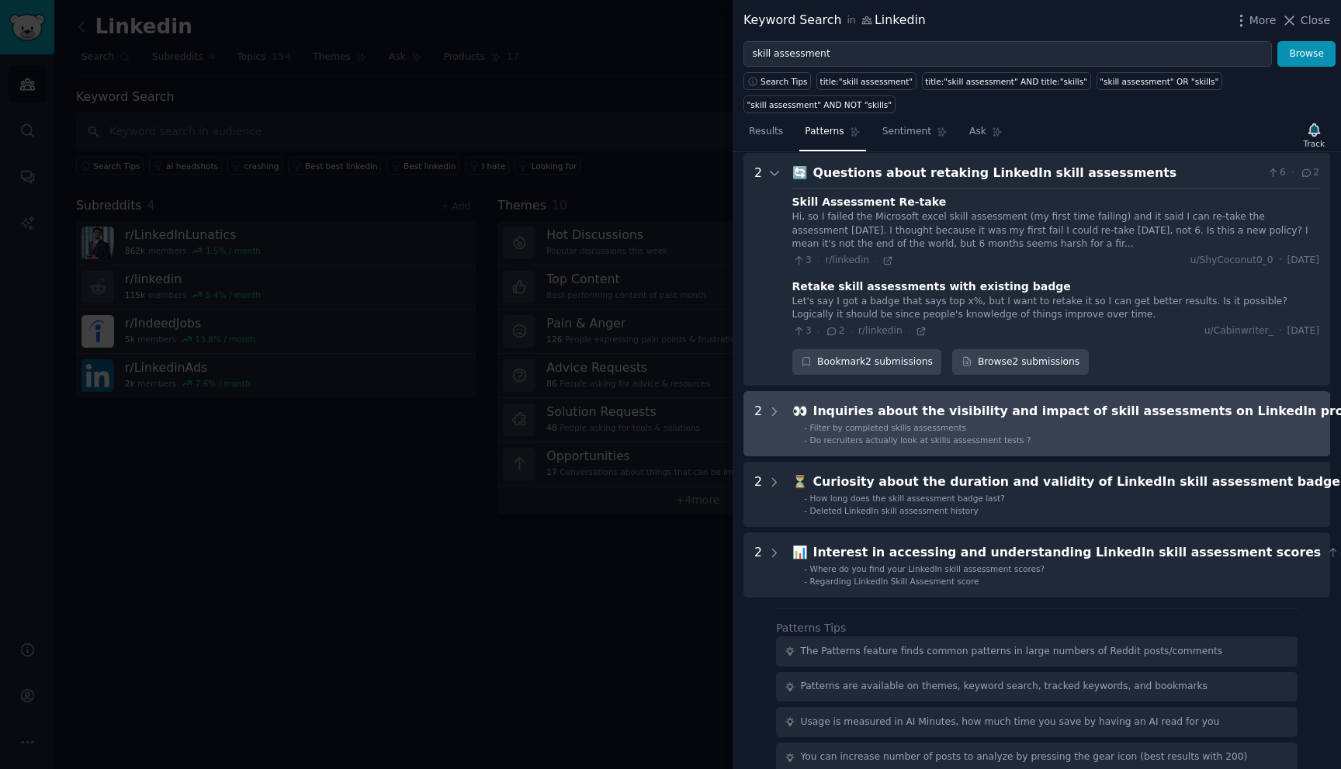
click at [1040, 417] on div "Inquiries about the visibility and impact of skill assessments on LinkedIn prof…" at bounding box center [1093, 411] width 560 height 19
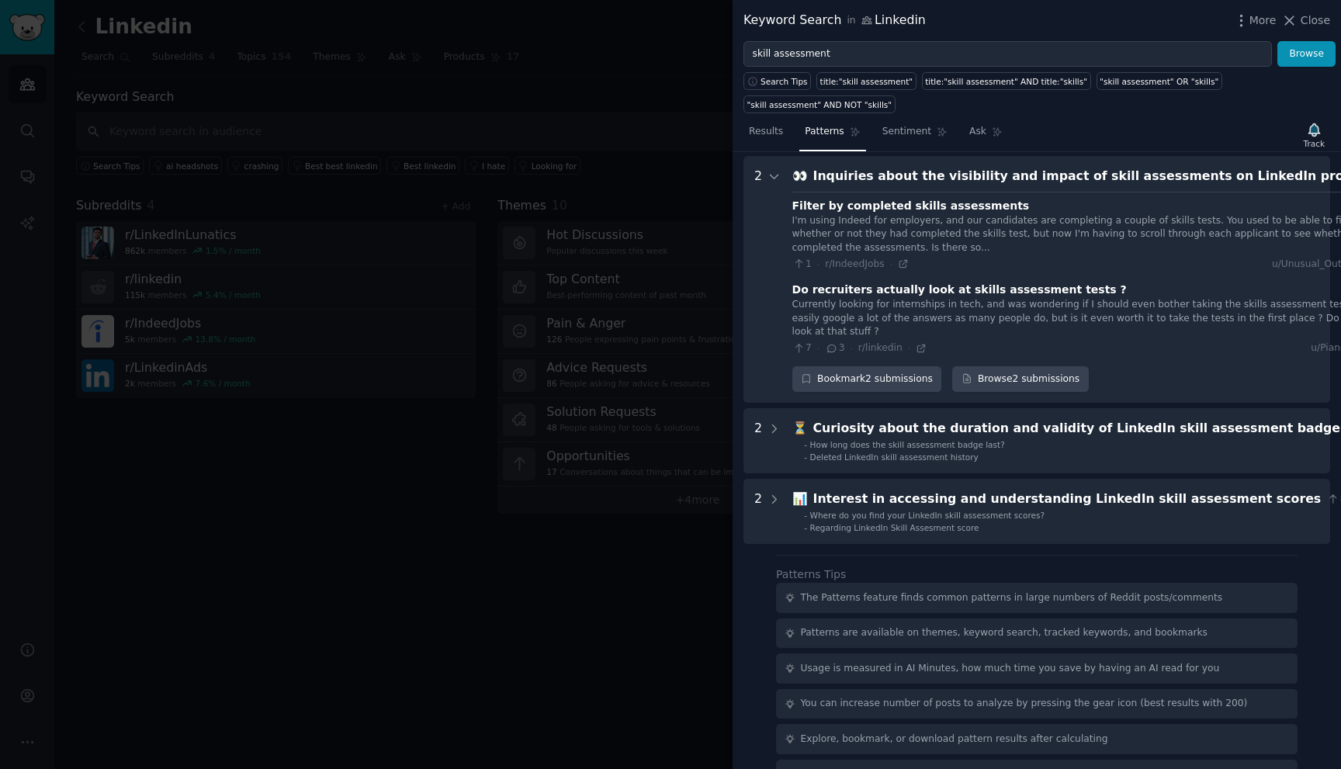
scroll to position [548, 0]
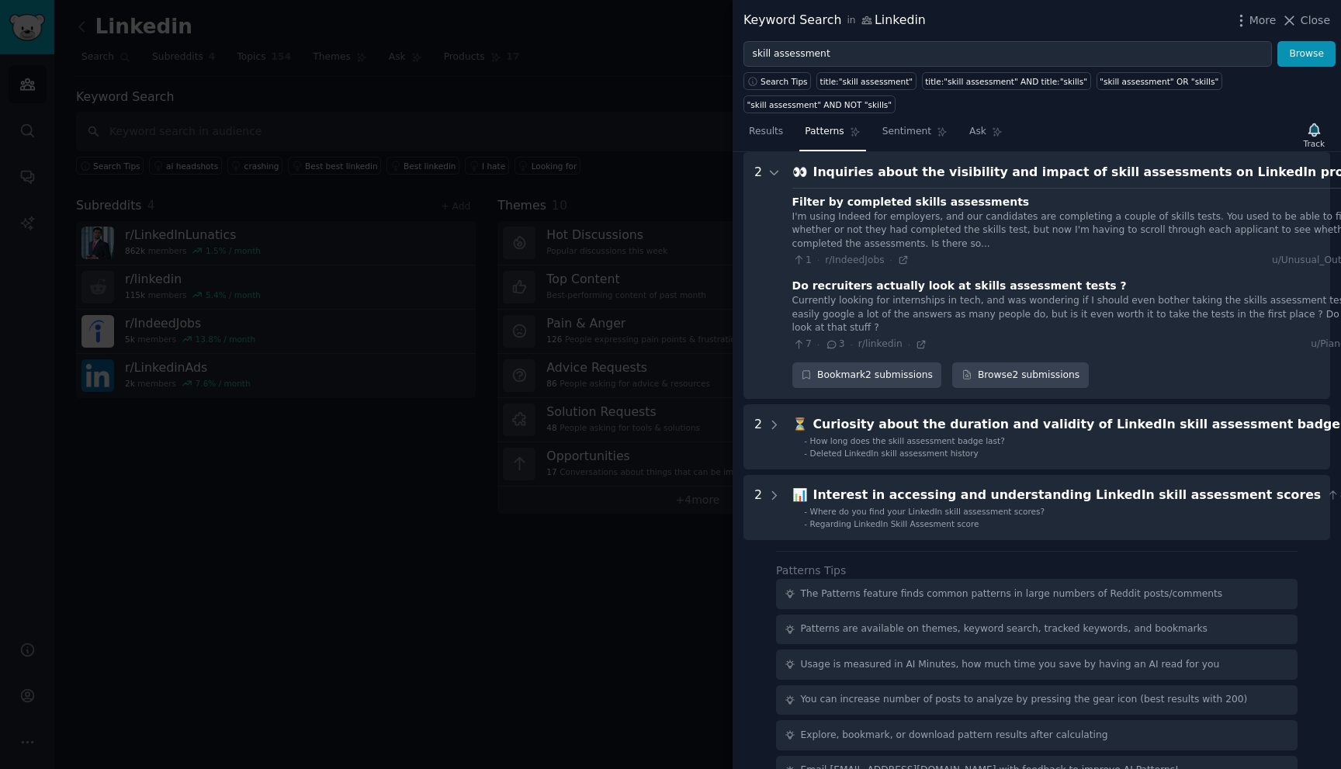
click at [597, 247] on div at bounding box center [670, 384] width 1341 height 769
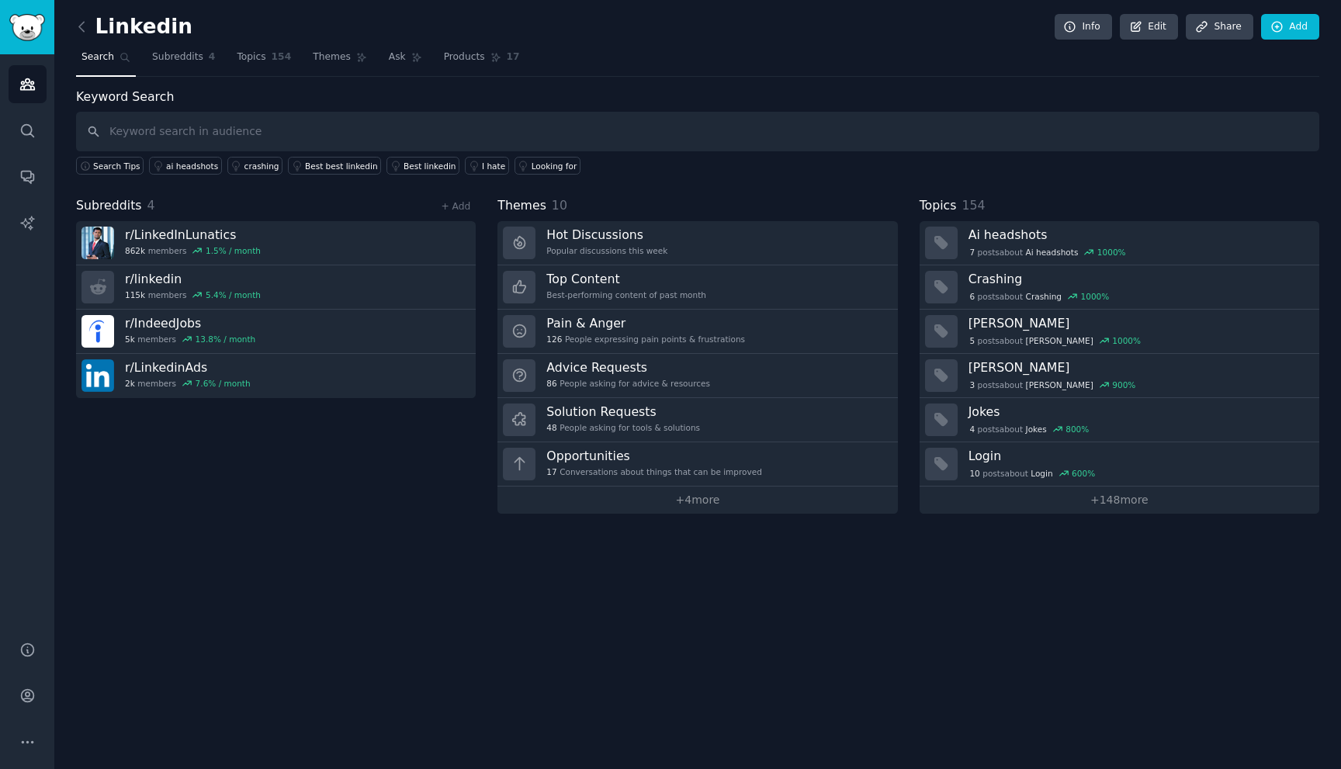
click at [522, 1] on div "Linkedin Info Edit Share Add Search Subreddits 4 Topics 154 Themes Ask Products…" at bounding box center [697, 384] width 1287 height 769
click at [257, 28] on div "Linkedin Info Edit Share Add" at bounding box center [697, 30] width 1243 height 32
click at [24, 86] on icon "Sidebar" at bounding box center [27, 84] width 14 height 11
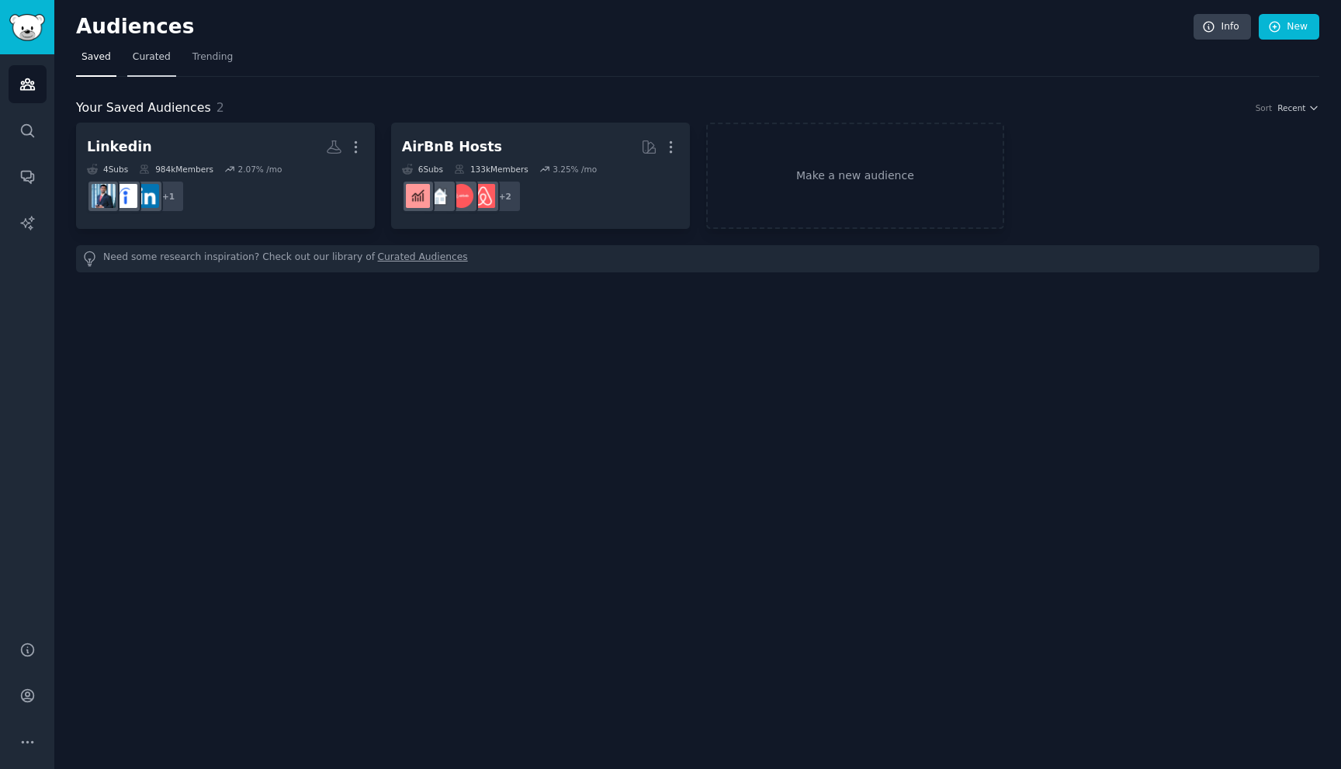
click at [167, 51] on span "Curated" at bounding box center [152, 57] width 38 height 14
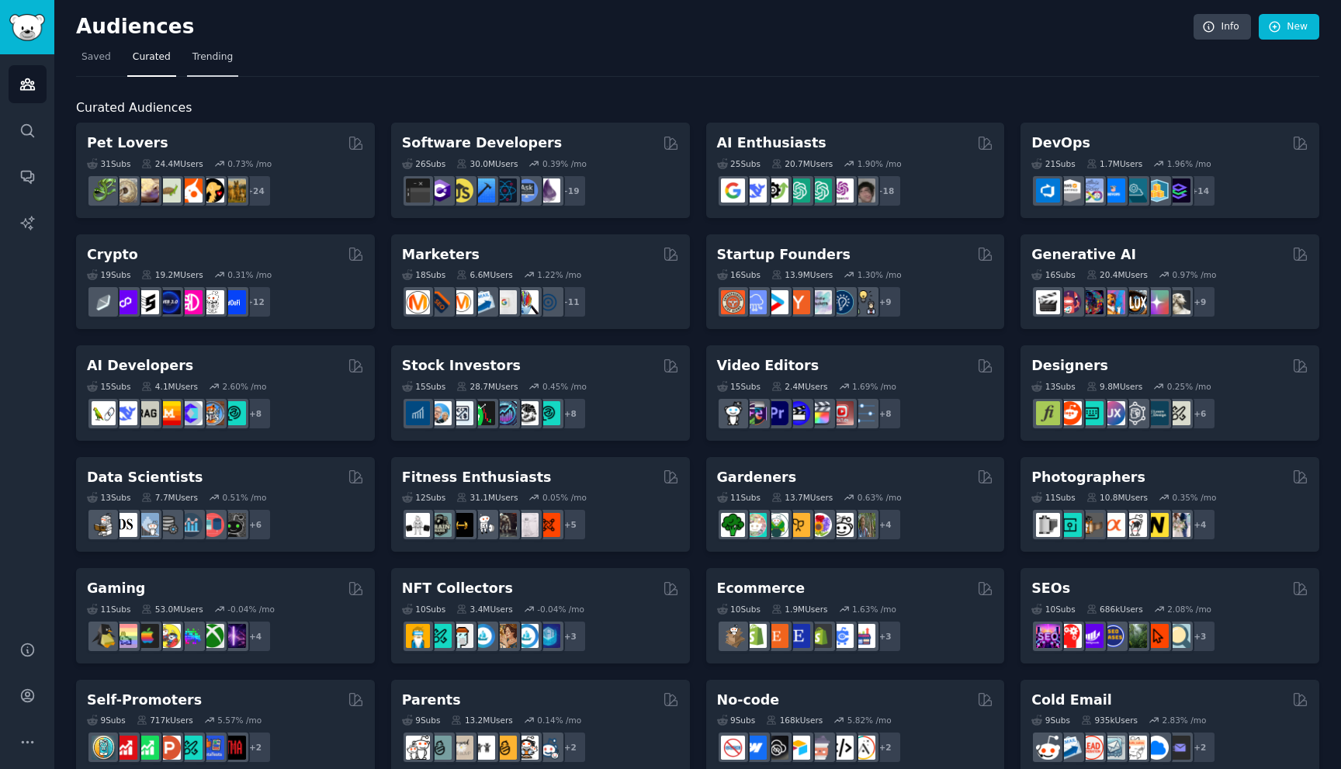
click at [192, 62] on span "Trending" at bounding box center [212, 57] width 40 height 14
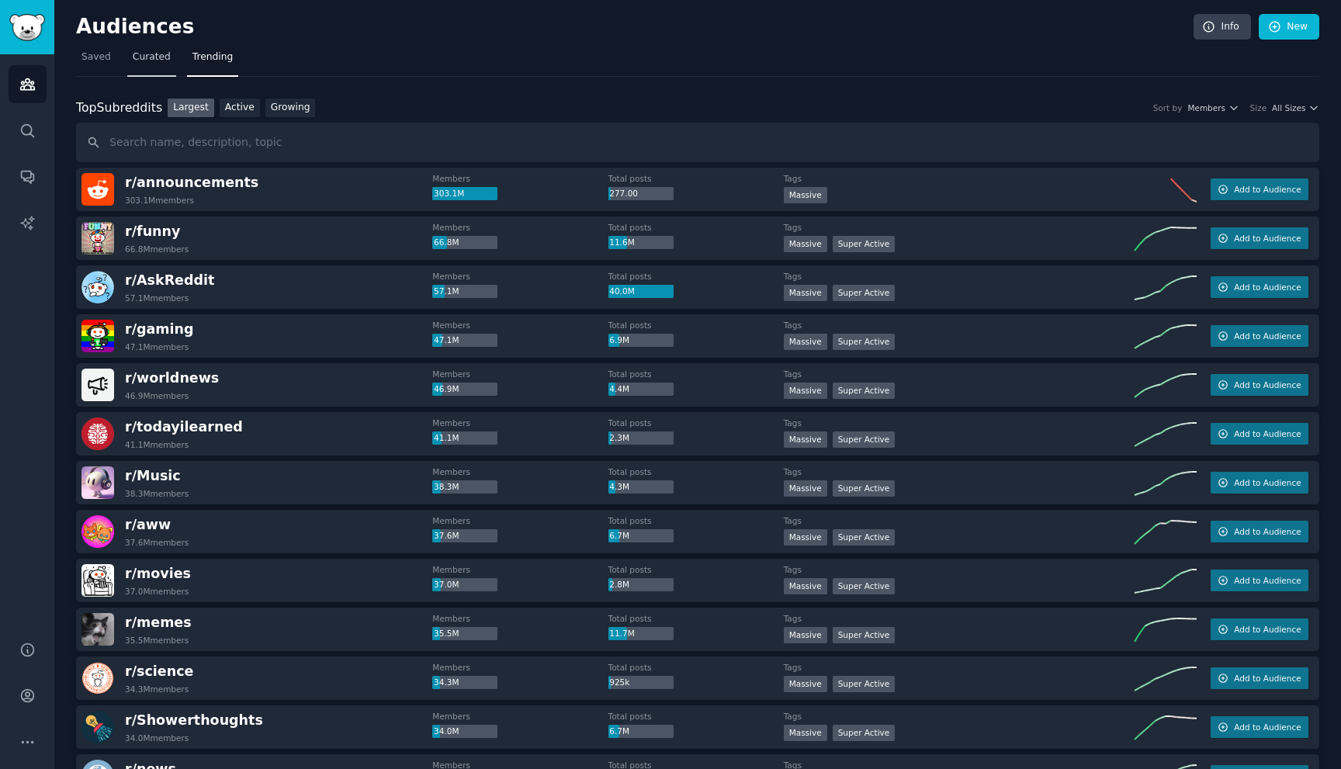
click at [147, 75] on link "Curated" at bounding box center [151, 61] width 49 height 32
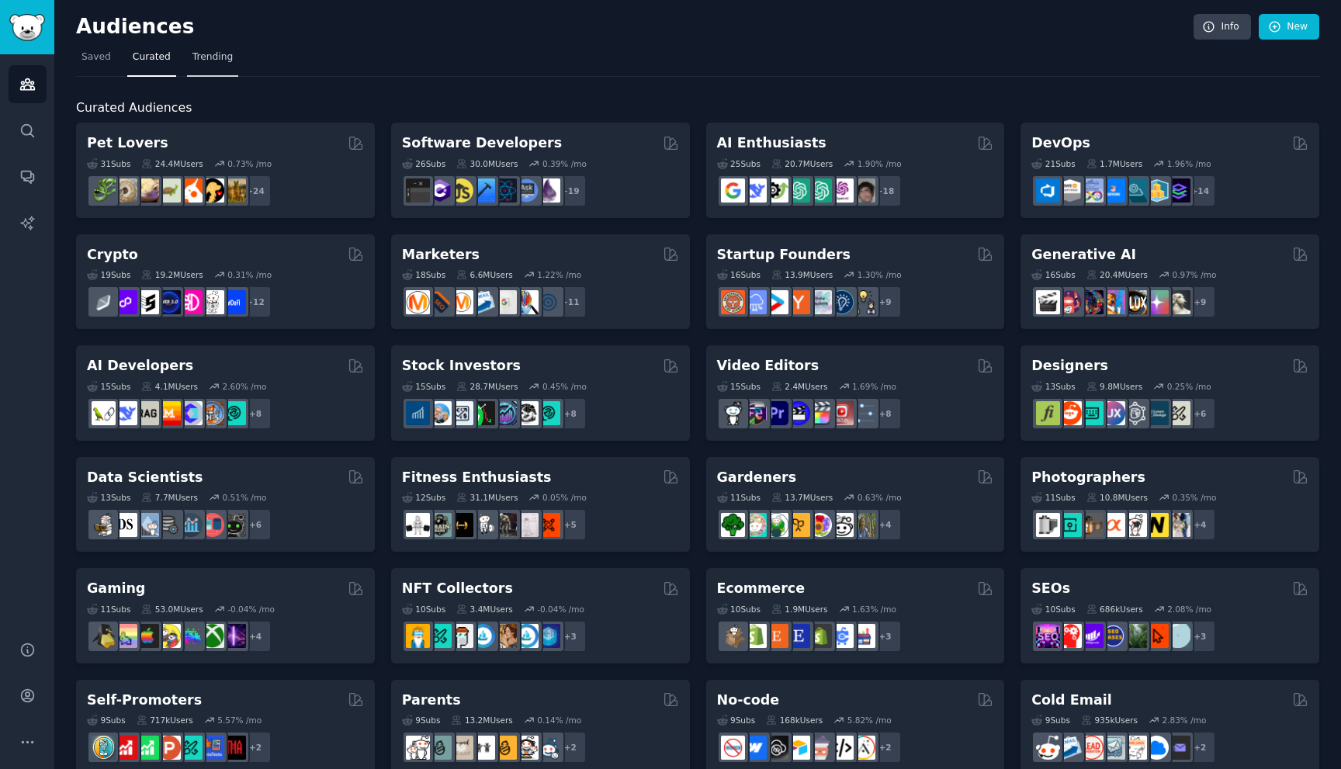
click at [193, 61] on span "Trending" at bounding box center [212, 57] width 40 height 14
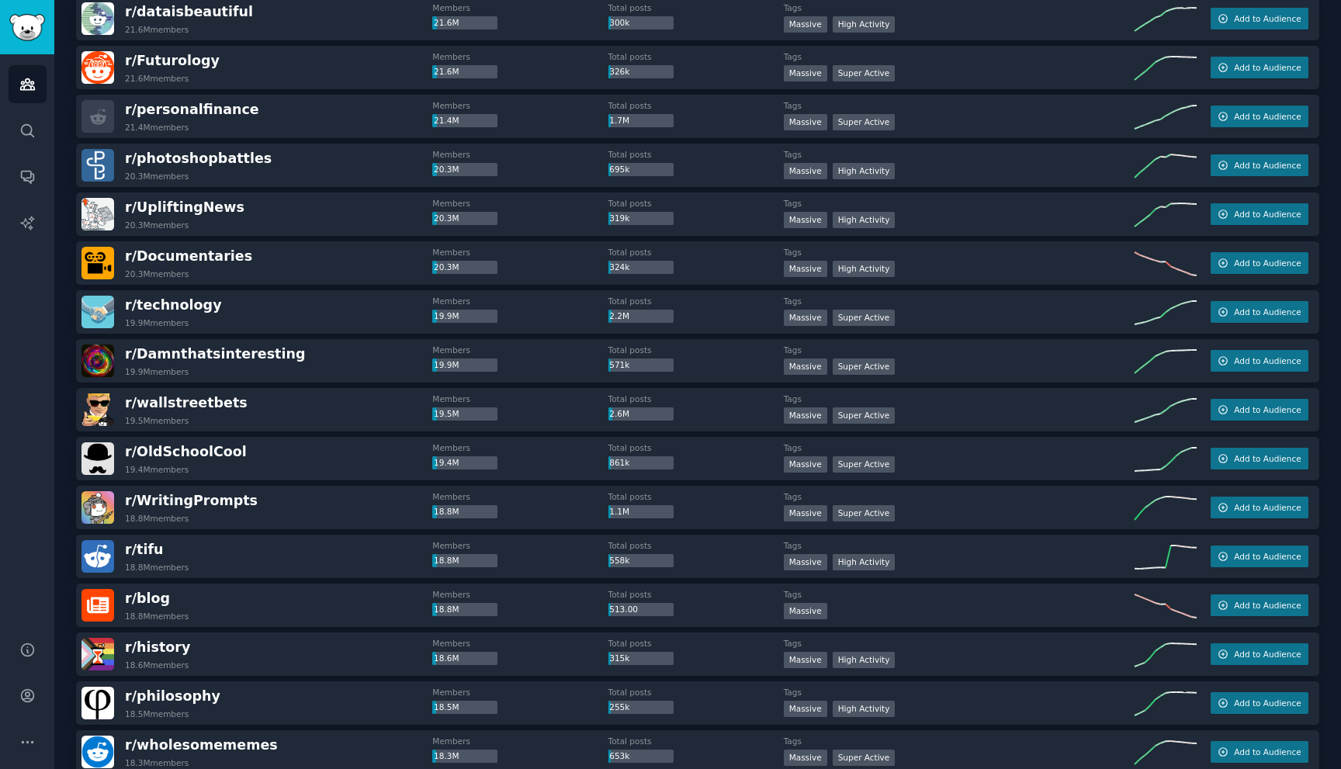
scroll to position [1943, 0]
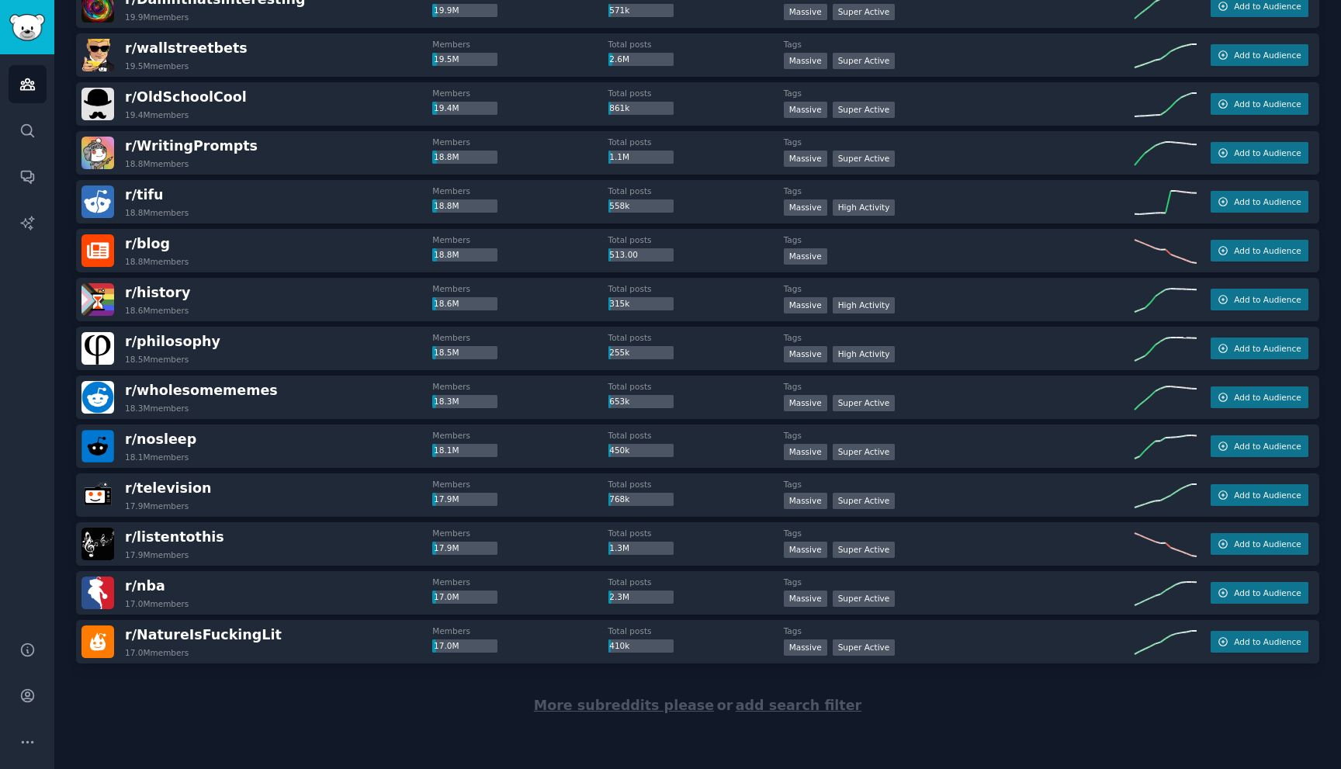
click at [606, 706] on span "More subreddits please" at bounding box center [624, 706] width 180 height 16
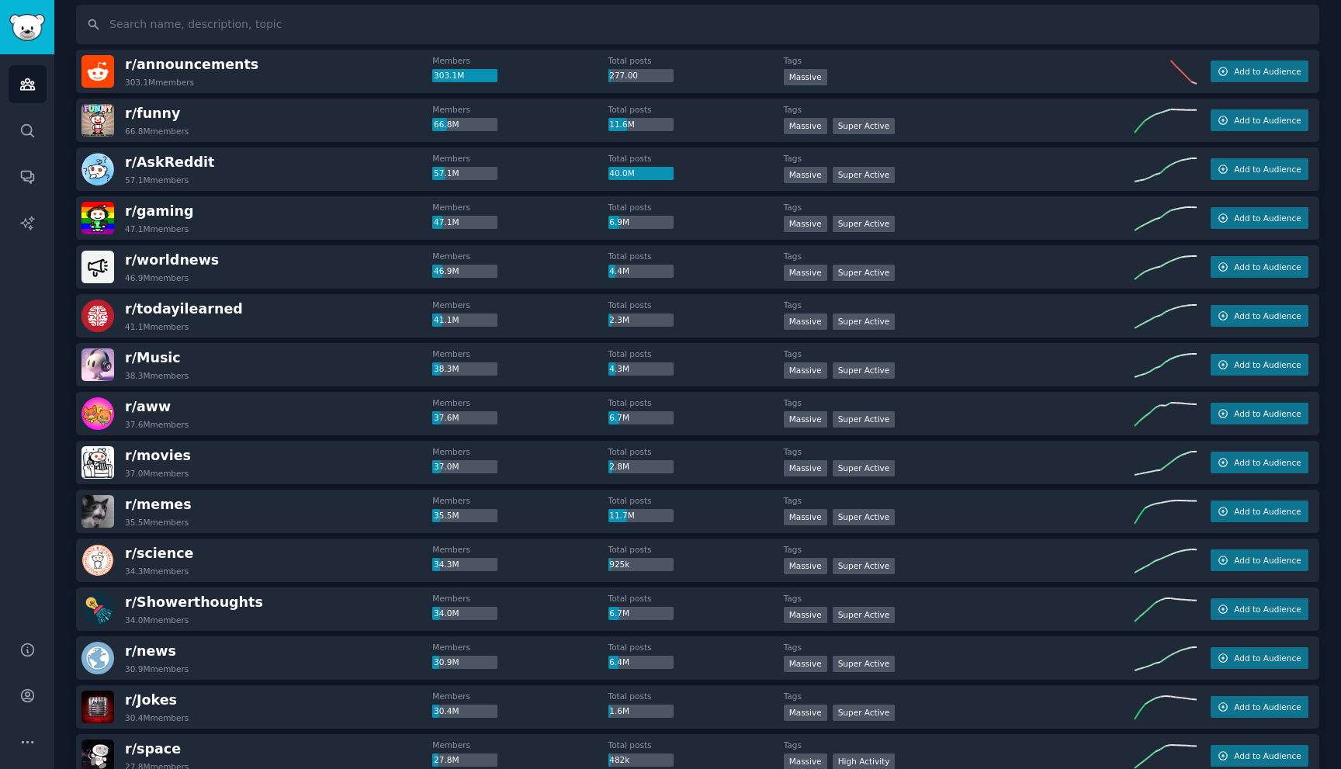
scroll to position [0, 0]
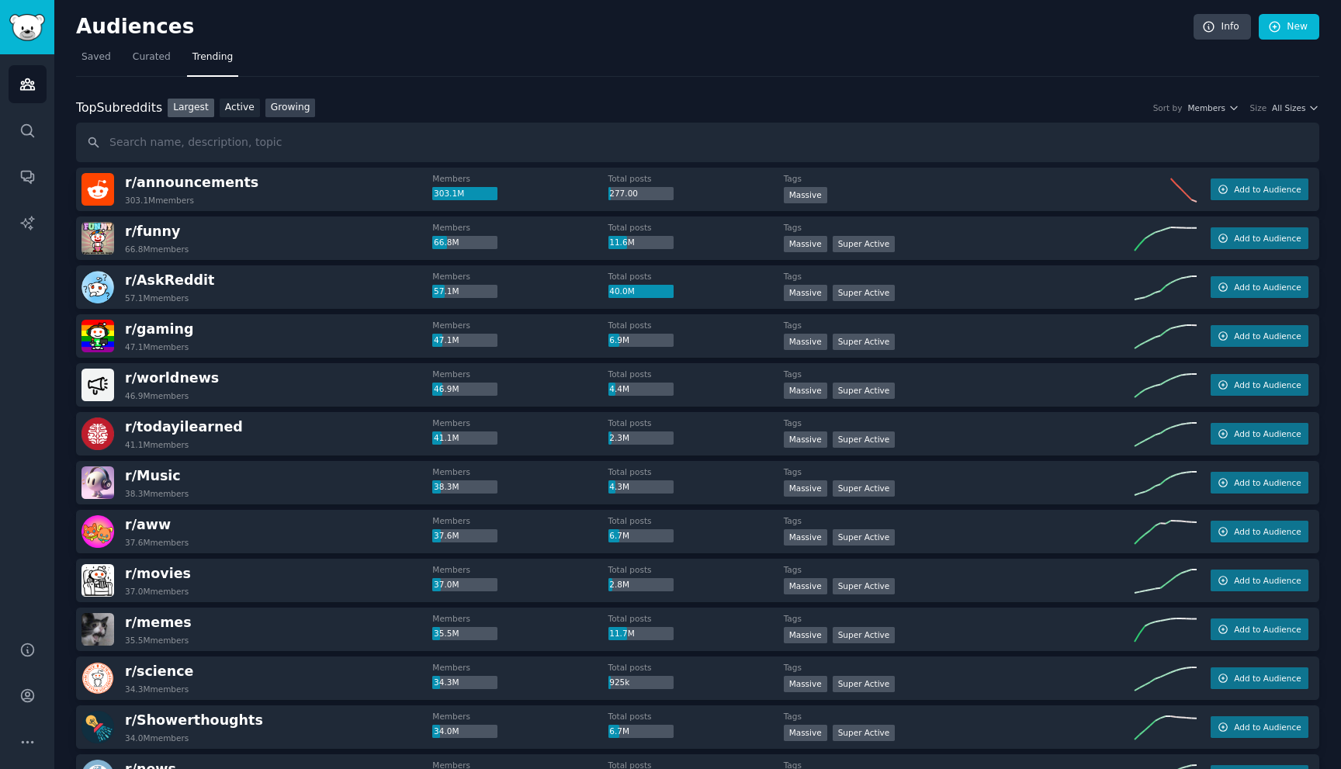
click at [296, 115] on link "Growing" at bounding box center [290, 108] width 50 height 19
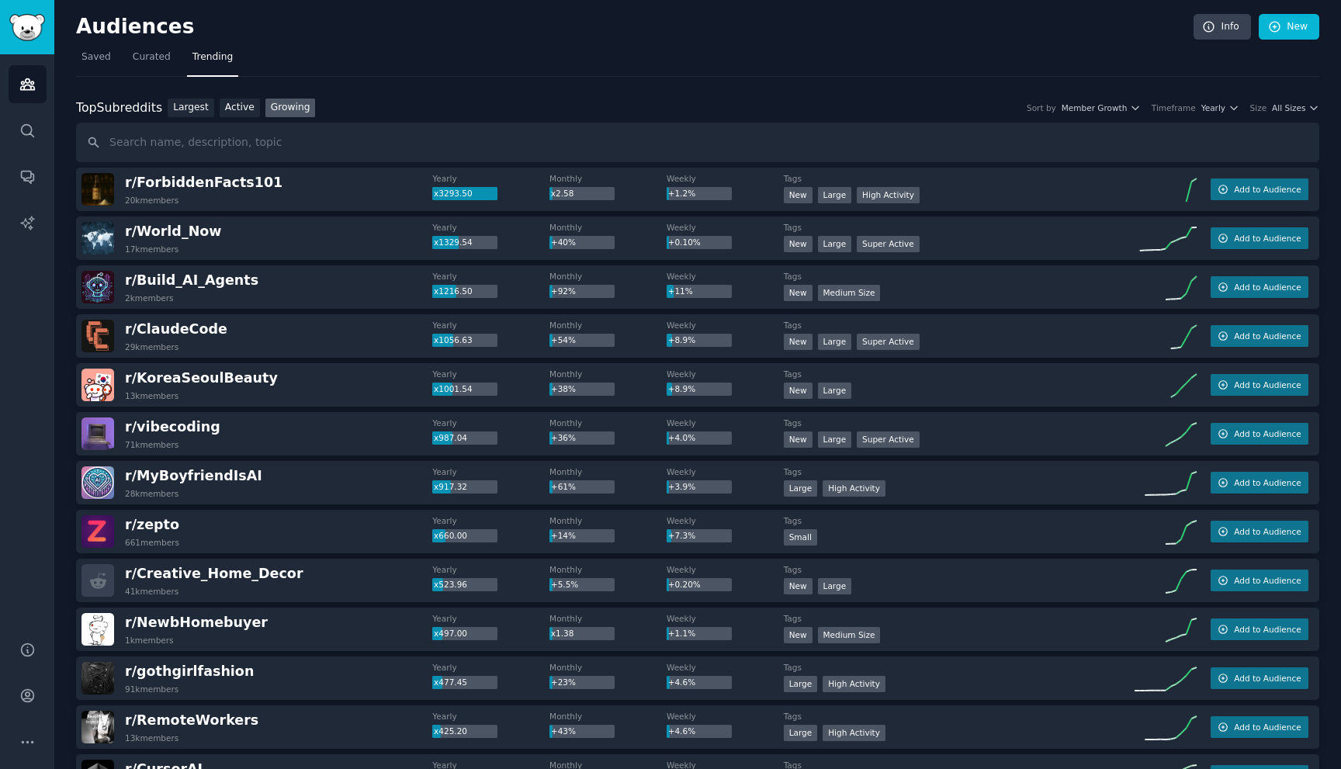
click at [233, 121] on div "Top Subreddits Top Subreddits Largest Active Growing Sort by Member Growth Time…" at bounding box center [697, 131] width 1243 height 64
click at [235, 119] on div "Top Subreddits Top Subreddits Largest Active Growing Sort by Member Growth Time…" at bounding box center [697, 131] width 1243 height 64
click at [235, 109] on link "Active" at bounding box center [240, 108] width 40 height 19
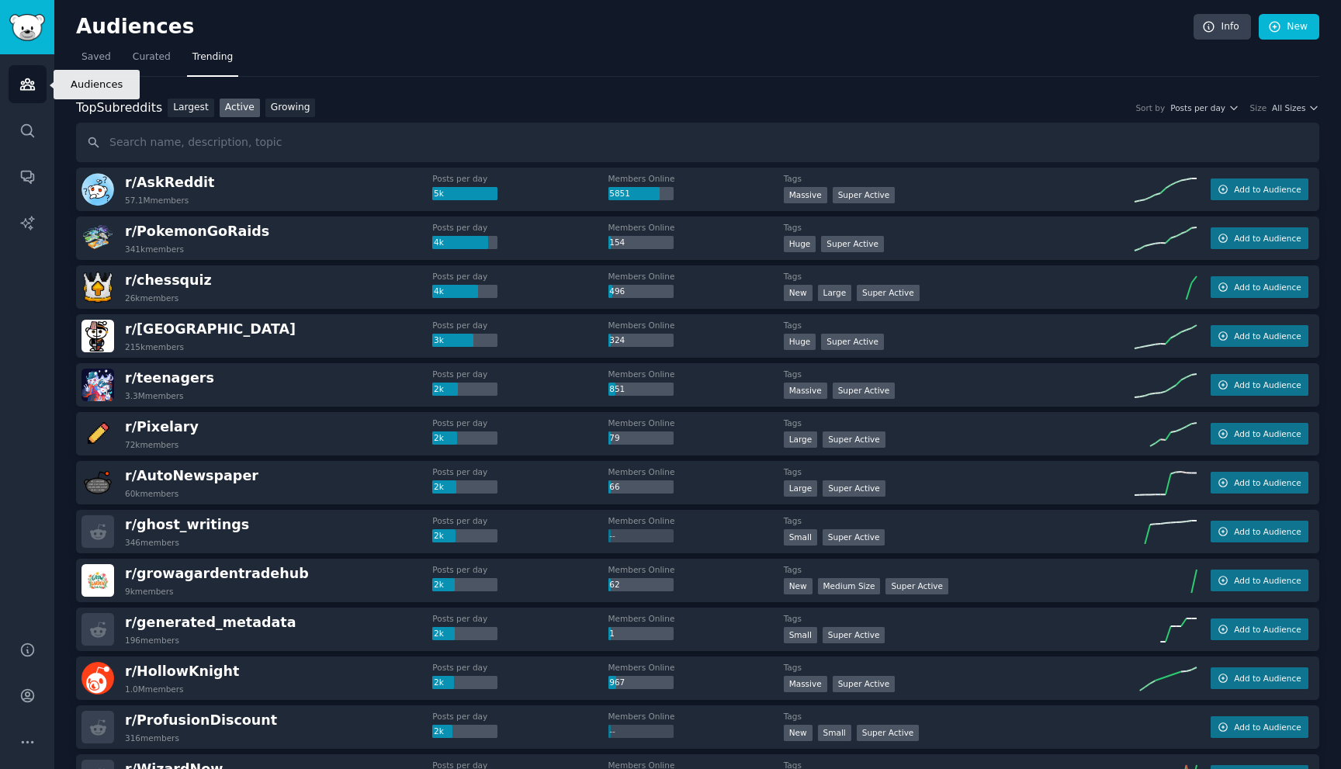
click at [20, 93] on link "Audiences" at bounding box center [28, 84] width 38 height 38
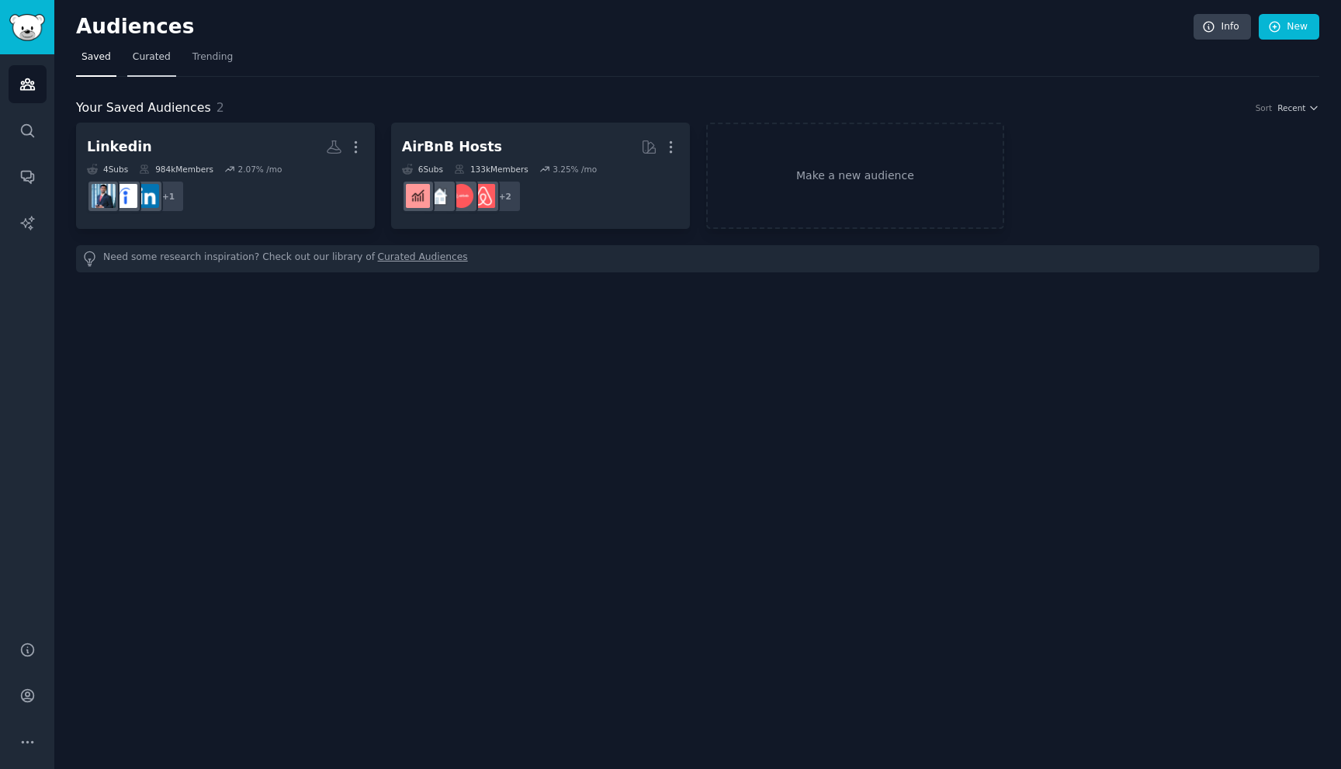
click at [133, 53] on span "Curated" at bounding box center [152, 57] width 38 height 14
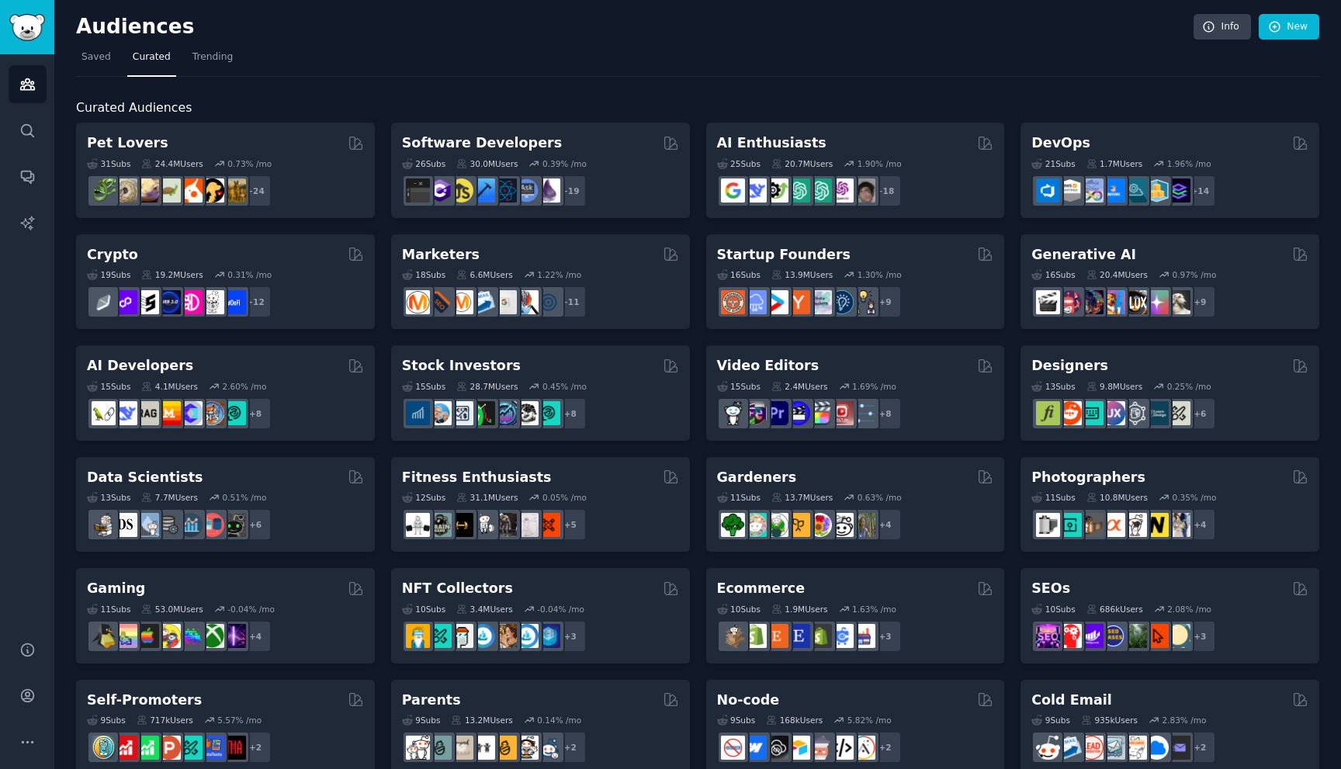
click at [144, 81] on div "Curated Audiences Pet Lovers 31 Sub s 24.4M Users 0.73 % /mo r/DogBreeds101, r/…" at bounding box center [697, 649] width 1243 height 1144
click at [194, 66] on link "Trending" at bounding box center [212, 61] width 51 height 32
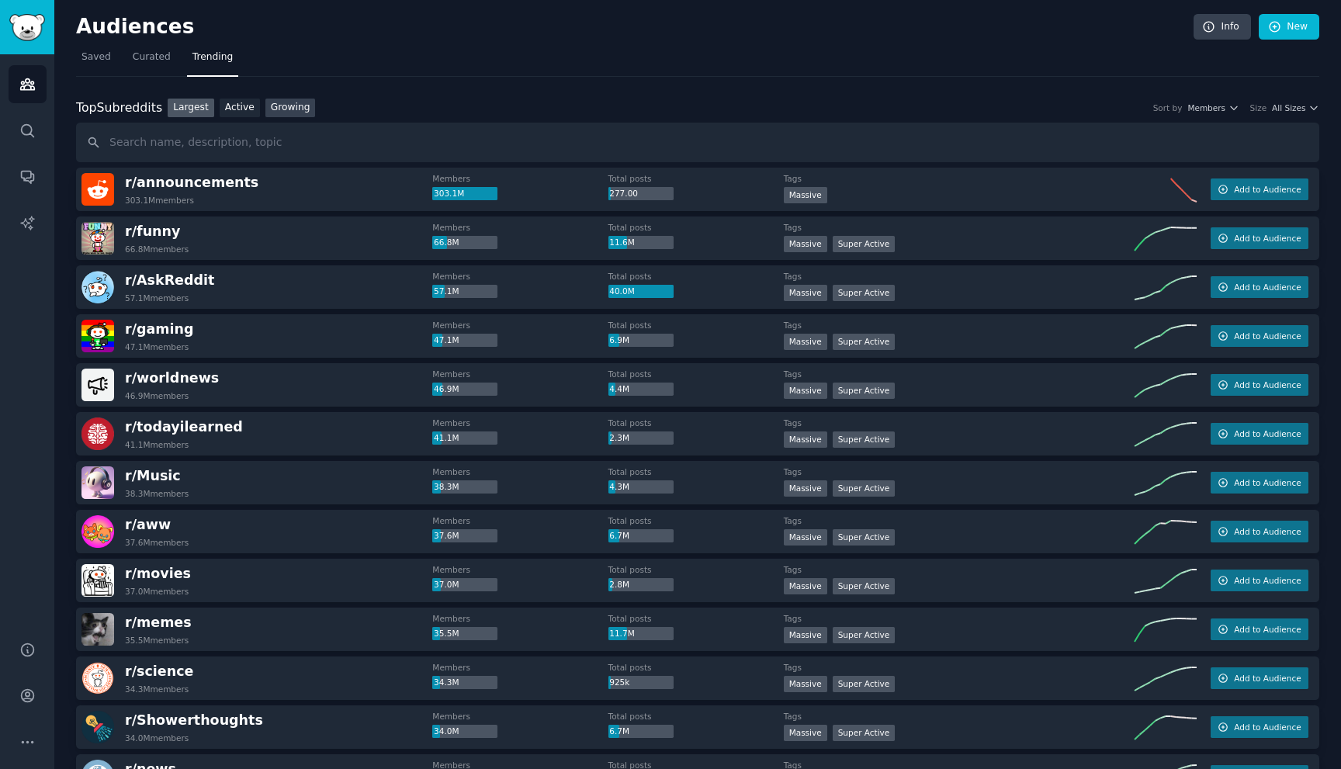
click at [300, 103] on link "Growing" at bounding box center [290, 108] width 50 height 19
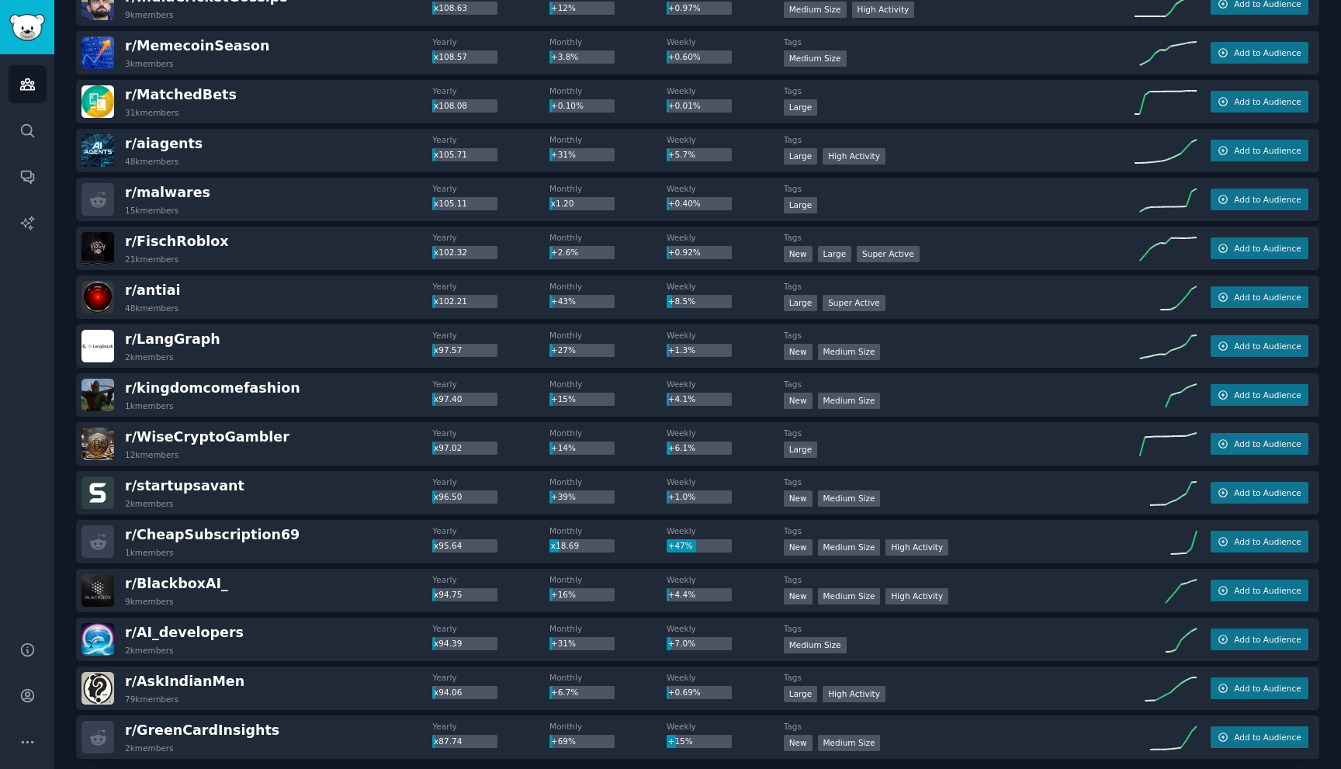
scroll to position [1943, 0]
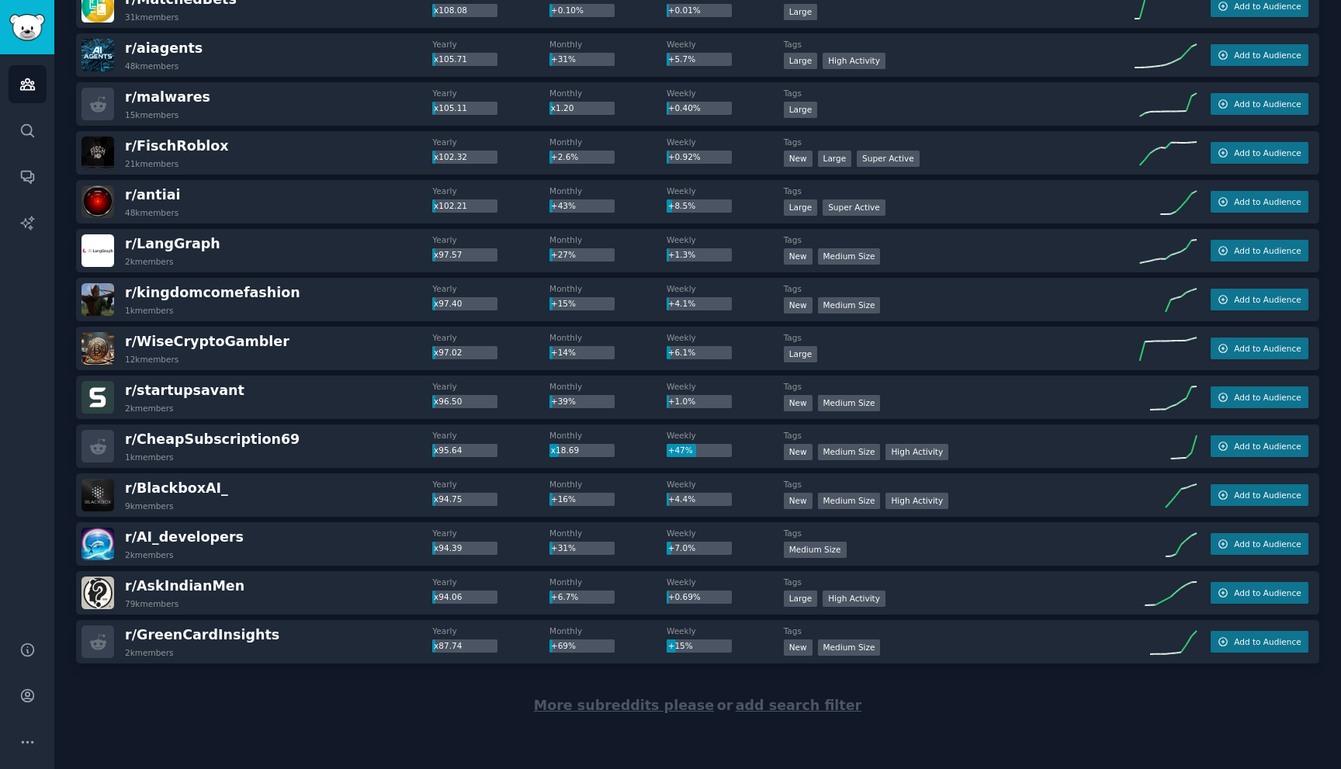
click at [669, 706] on span "More subreddits please" at bounding box center [624, 706] width 180 height 16
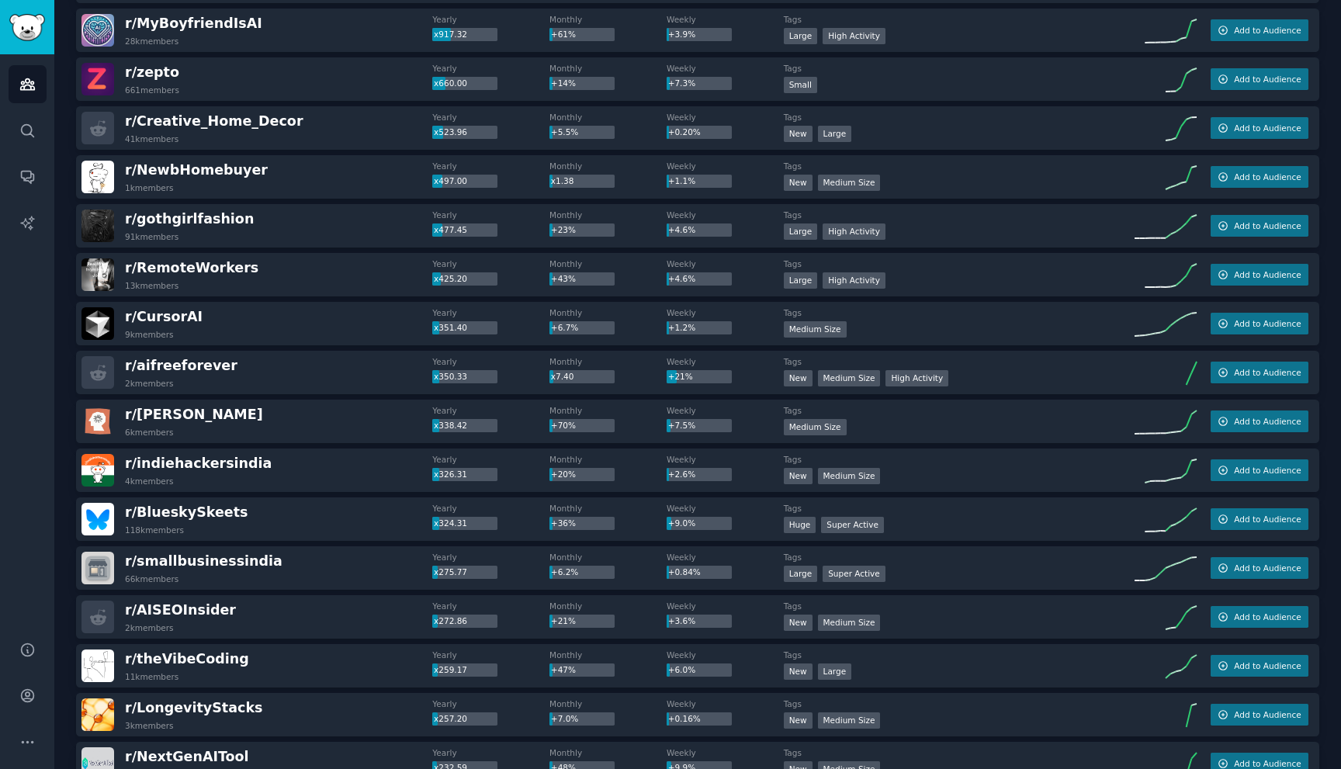
scroll to position [0, 0]
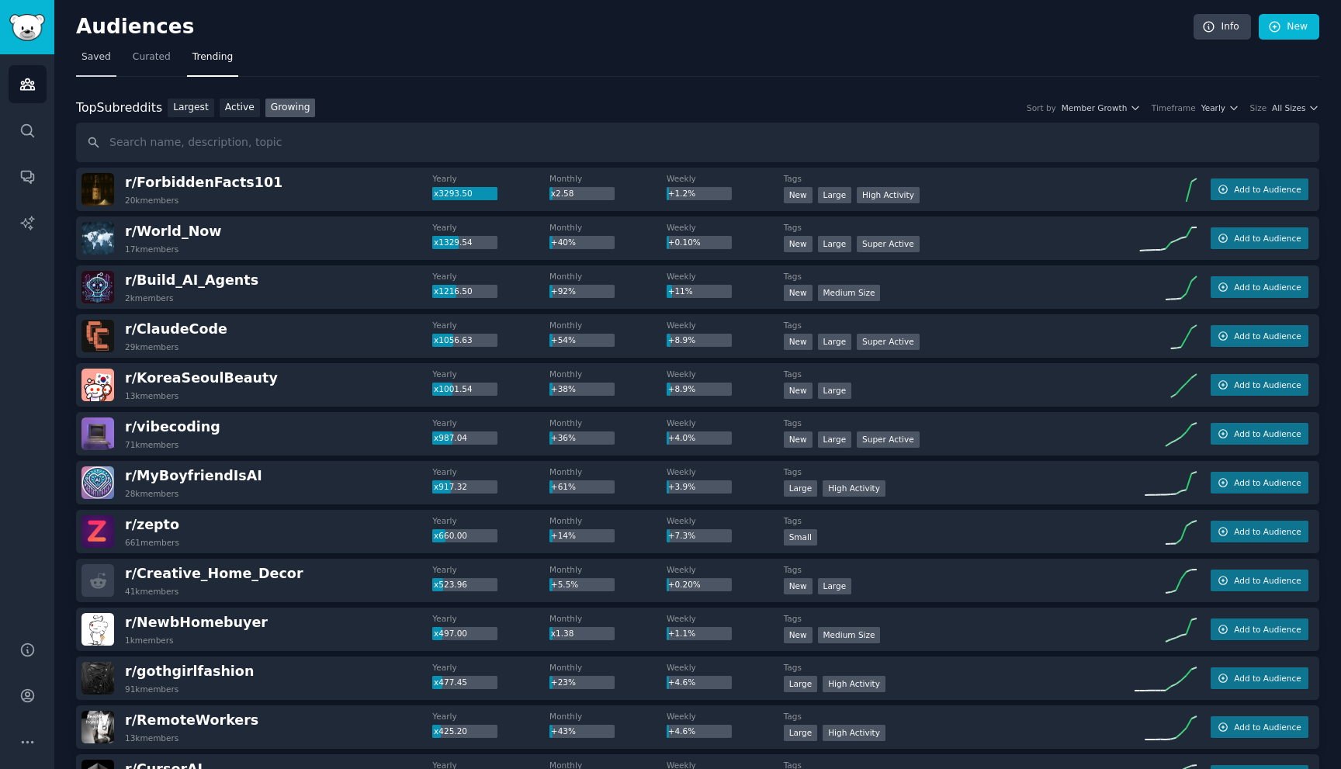
click at [103, 62] on span "Saved" at bounding box center [95, 57] width 29 height 14
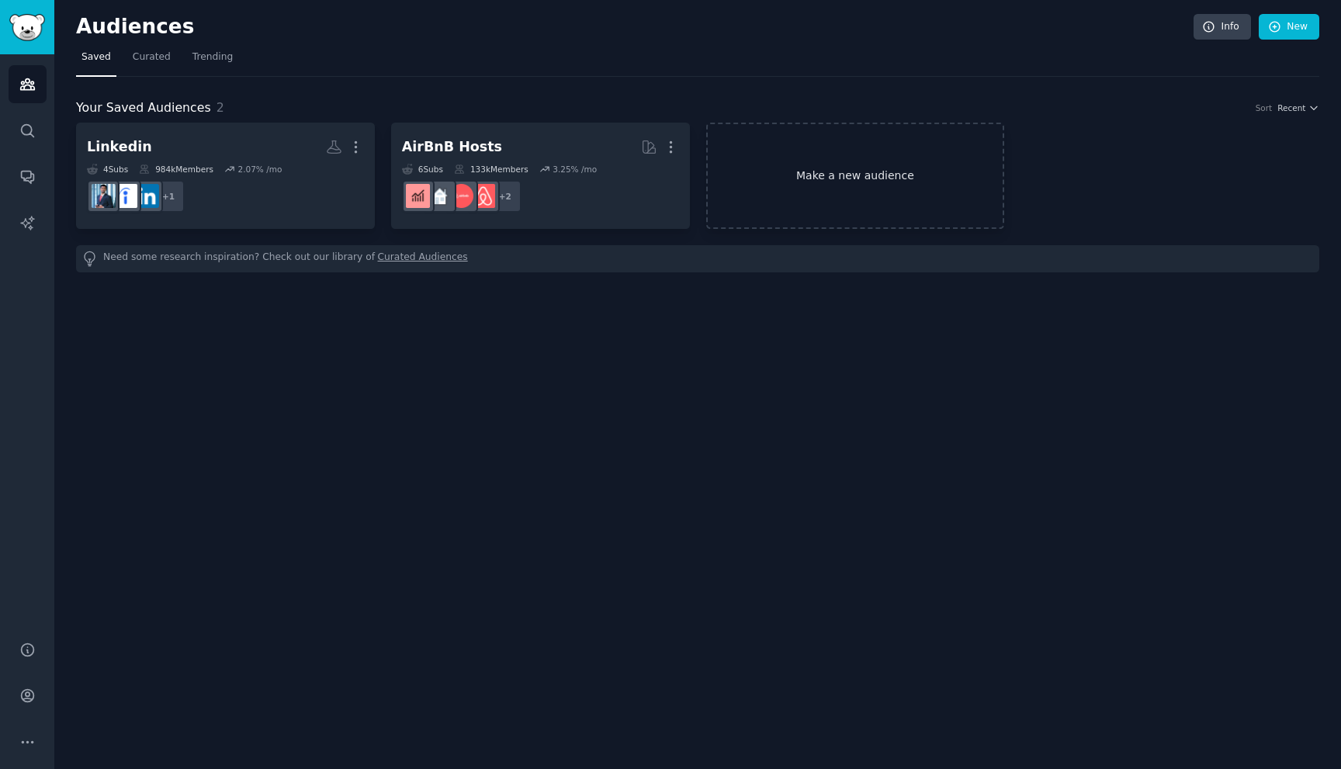
click at [868, 202] on link "Make a new audience" at bounding box center [855, 176] width 299 height 106
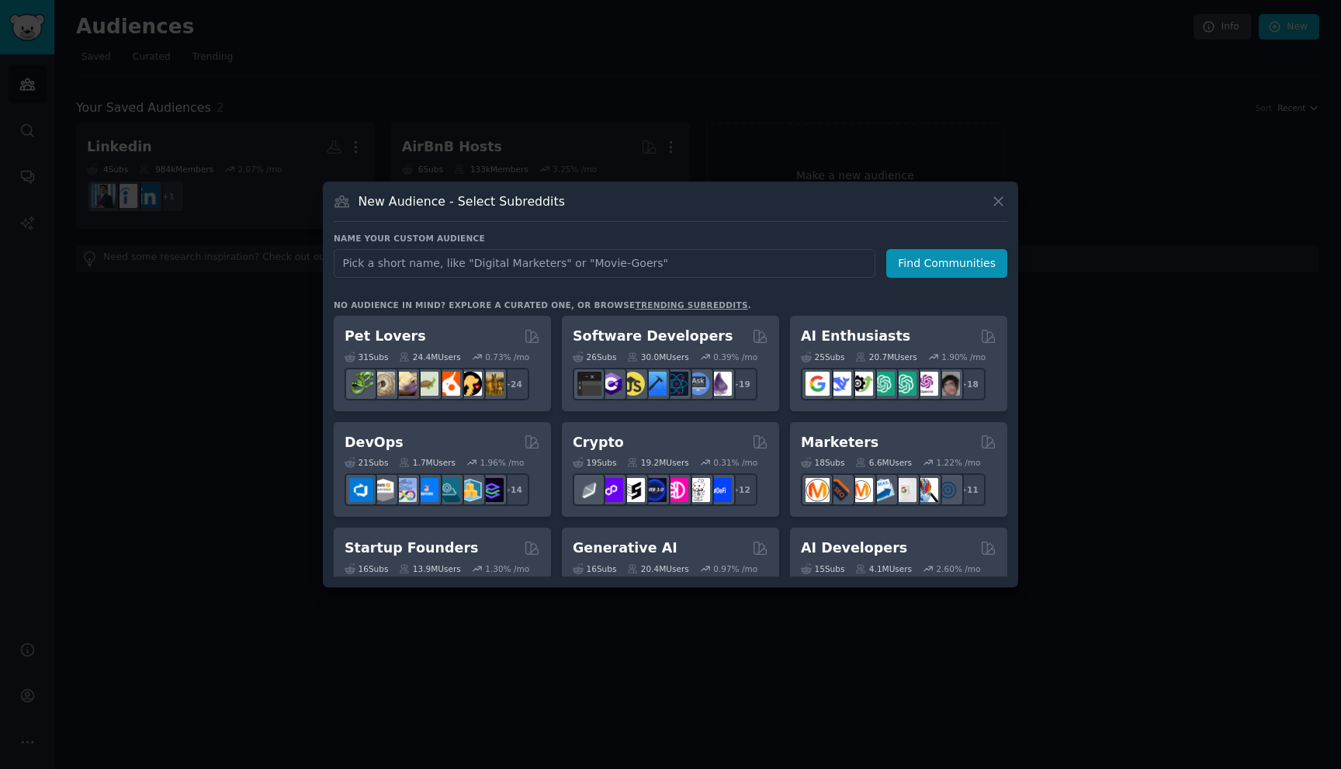
click at [255, 278] on div at bounding box center [670, 384] width 1341 height 769
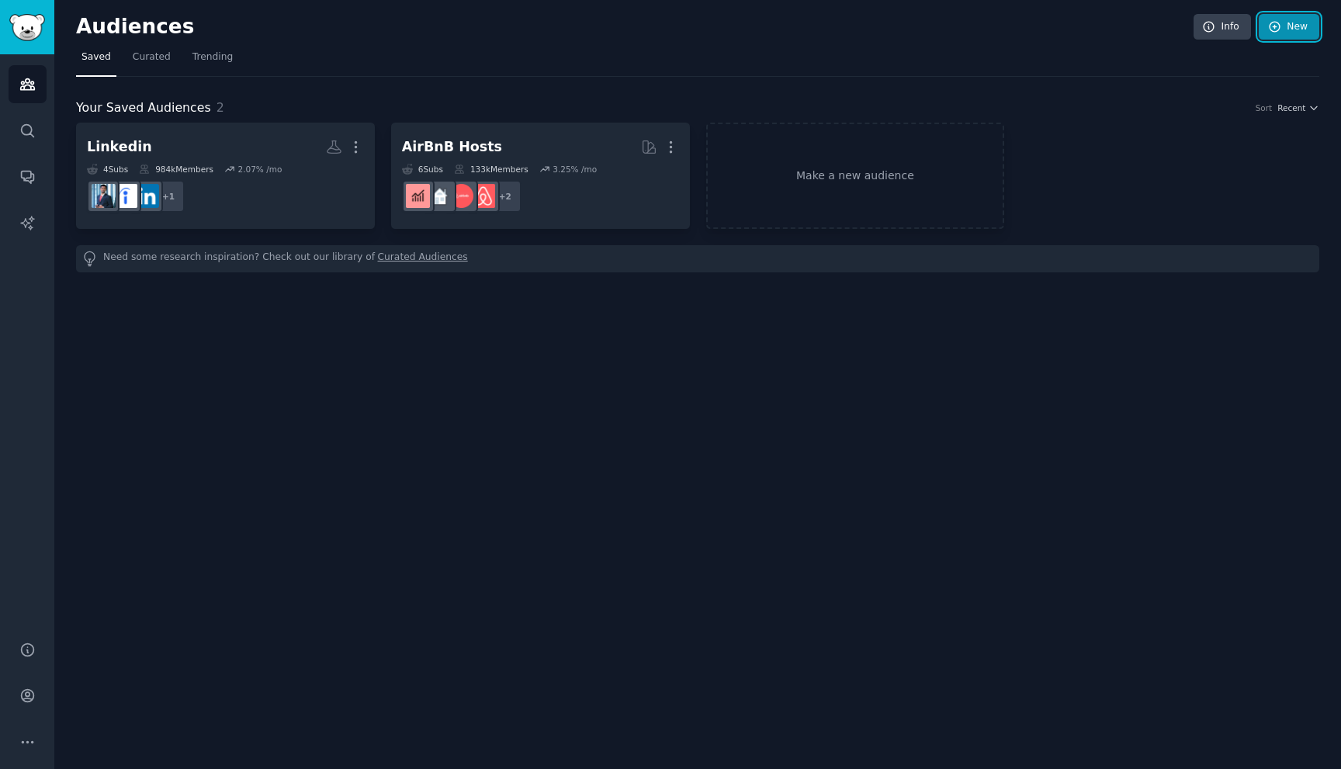
click at [1283, 33] on link "New" at bounding box center [1289, 27] width 61 height 26
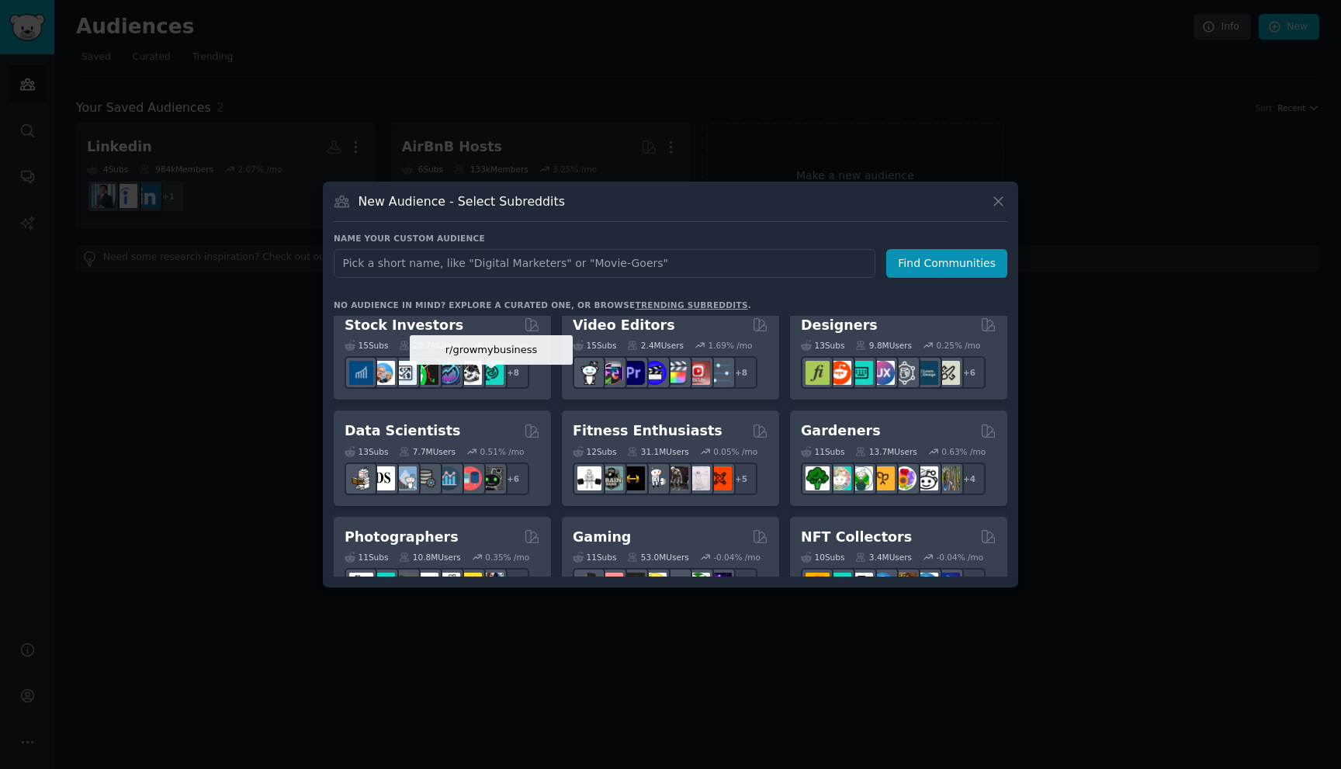
scroll to position [428, 0]
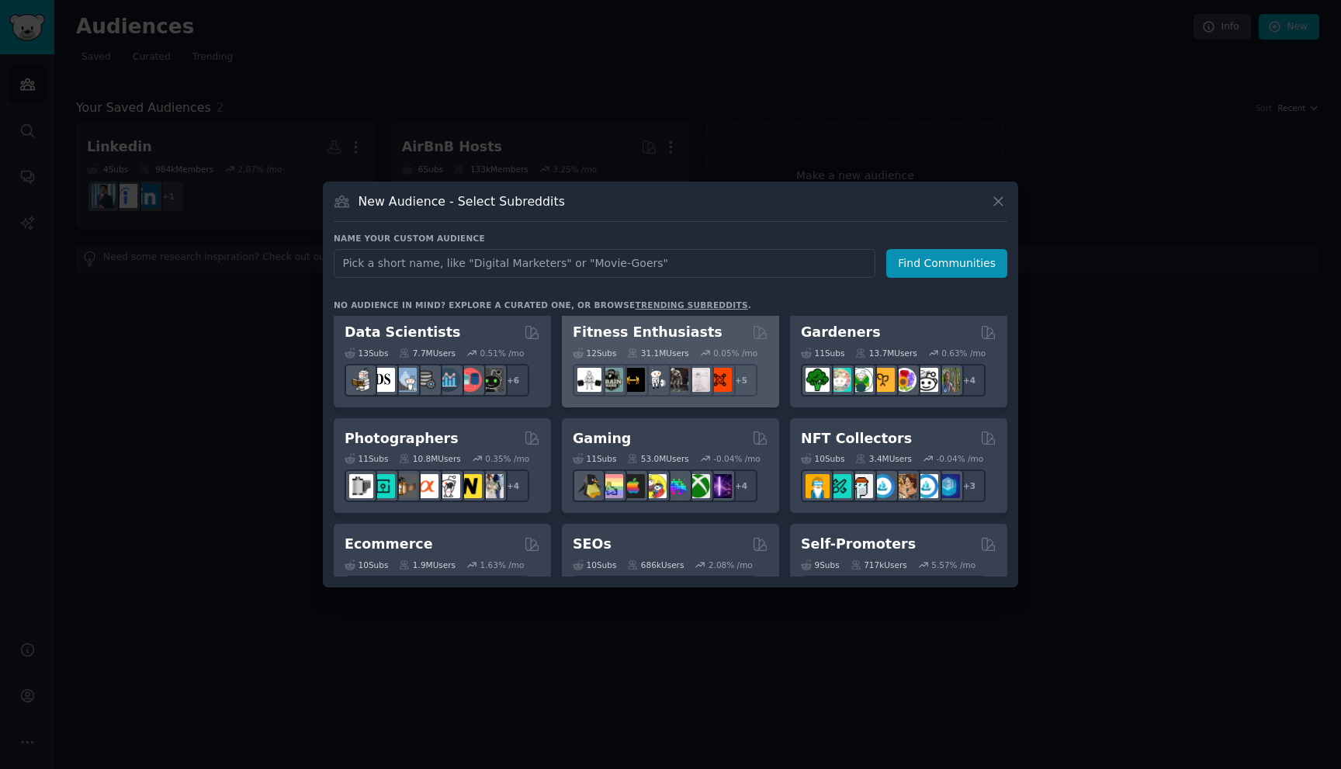
click at [886, 249] on button "Find Communities" at bounding box center [946, 263] width 121 height 29
